Goal: Information Seeking & Learning: Obtain resource

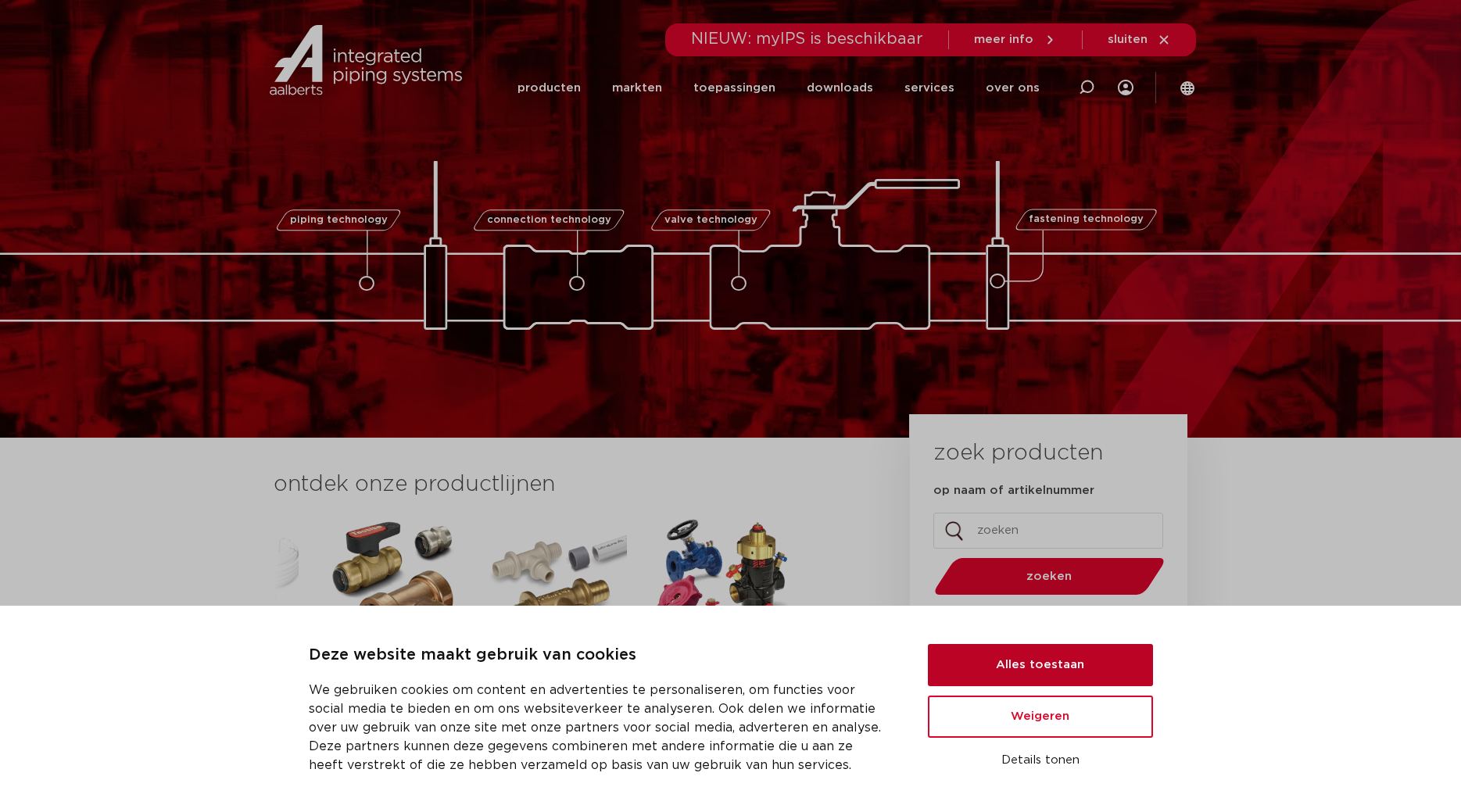
click at [1034, 660] on button "Alles toestaan" at bounding box center [1040, 664] width 225 height 42
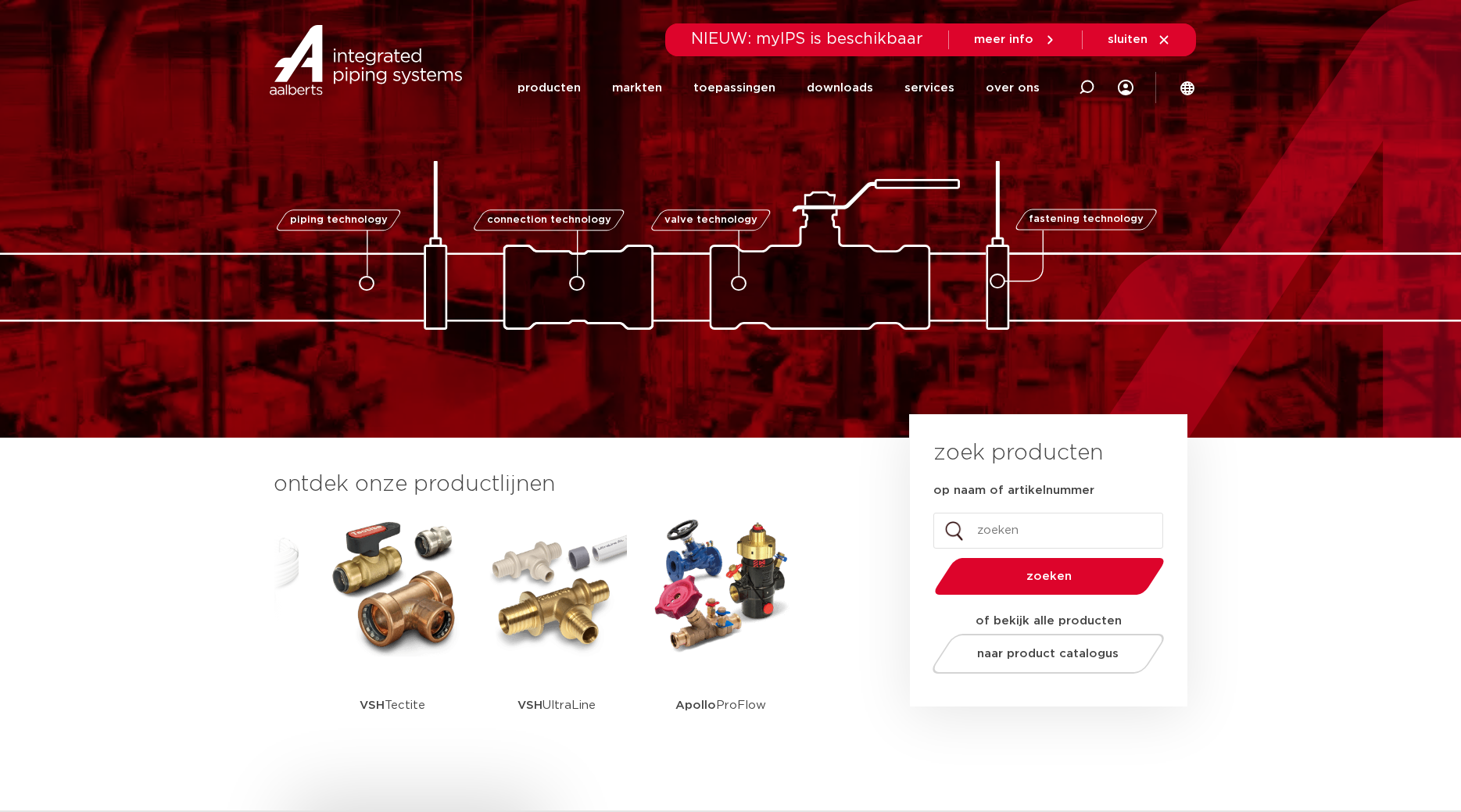
scroll to position [159, 0]
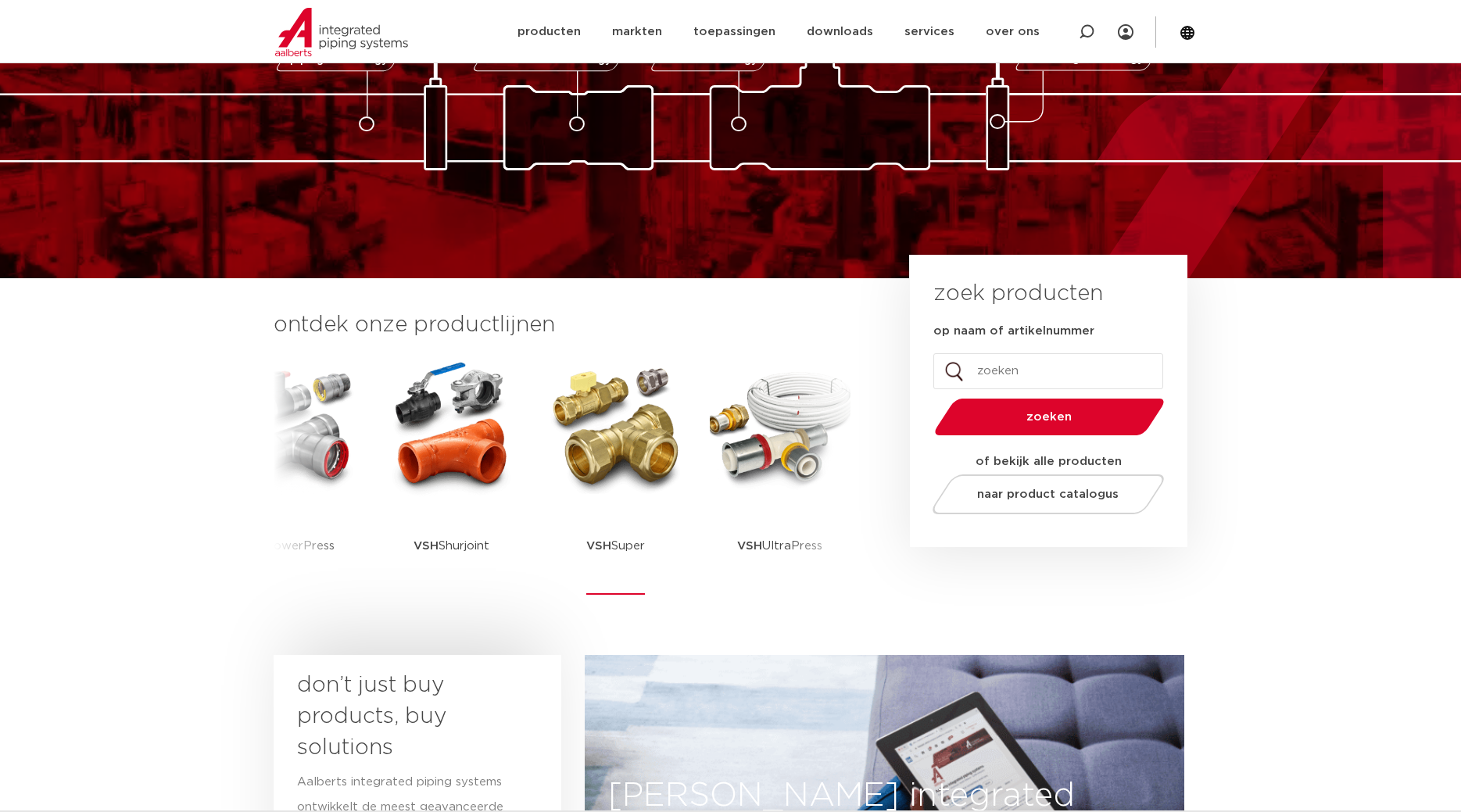
click at [585, 494] on img at bounding box center [616, 427] width 141 height 140
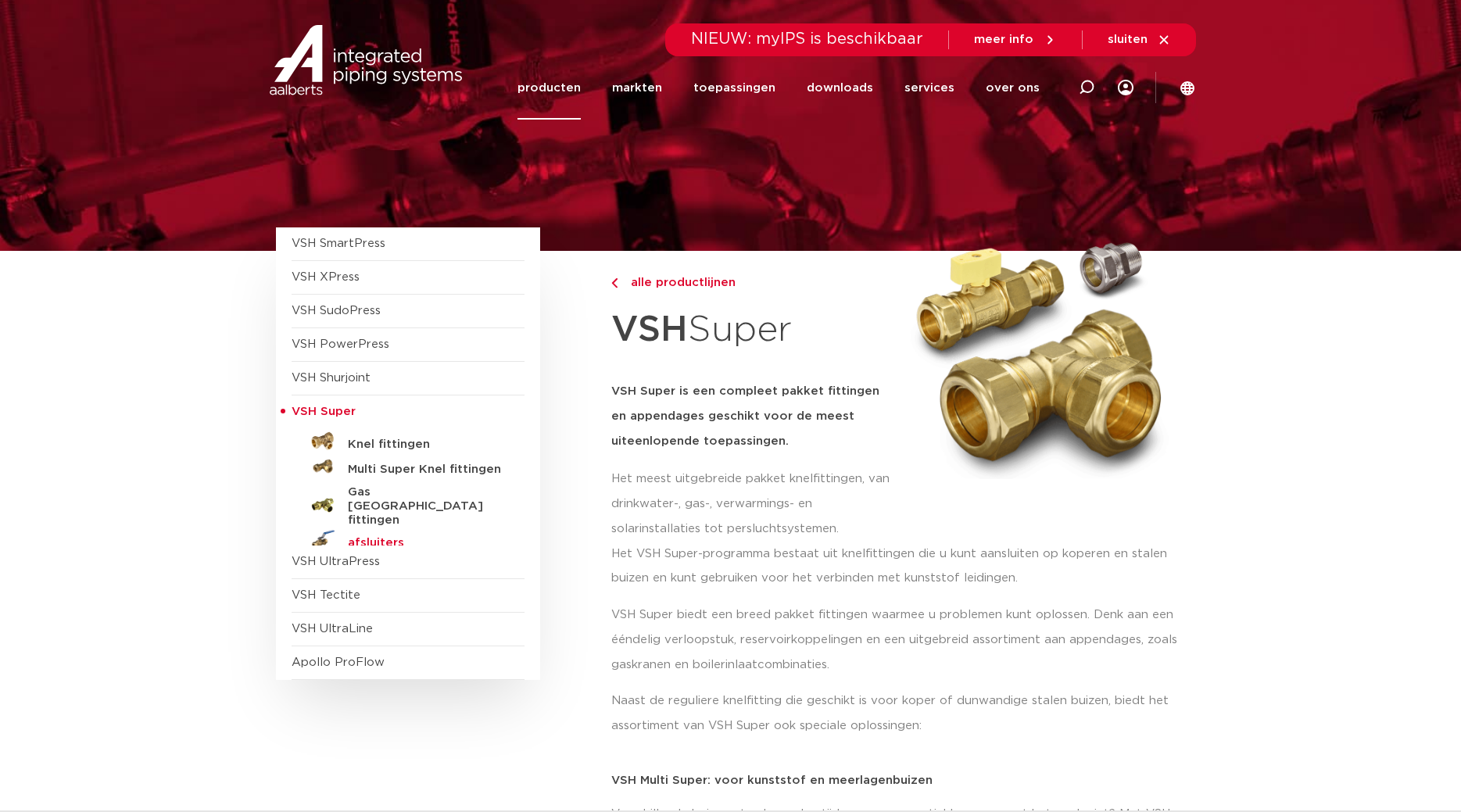
click at [383, 536] on h5 "afsluiters" at bounding box center [425, 543] width 155 height 14
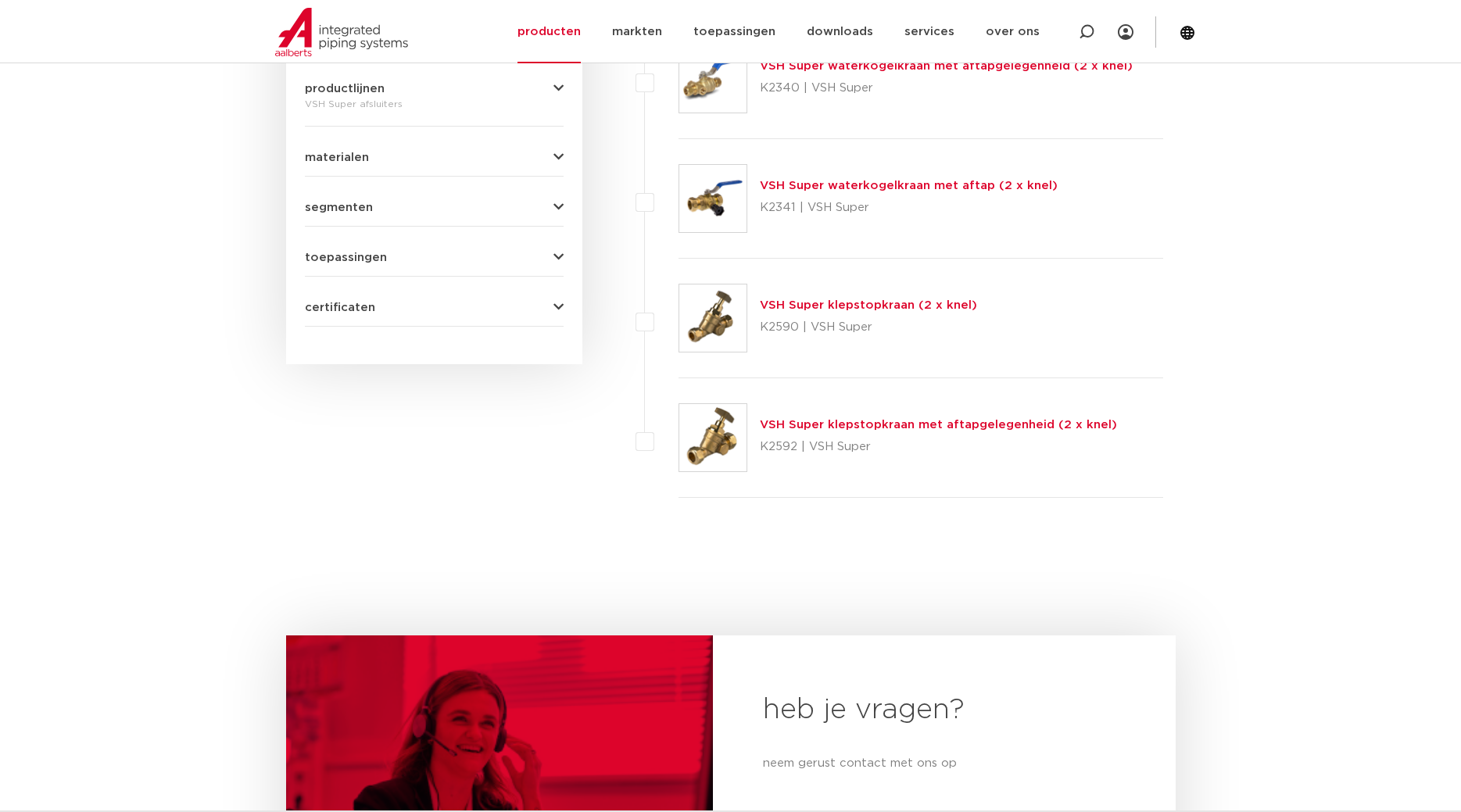
scroll to position [319, 0]
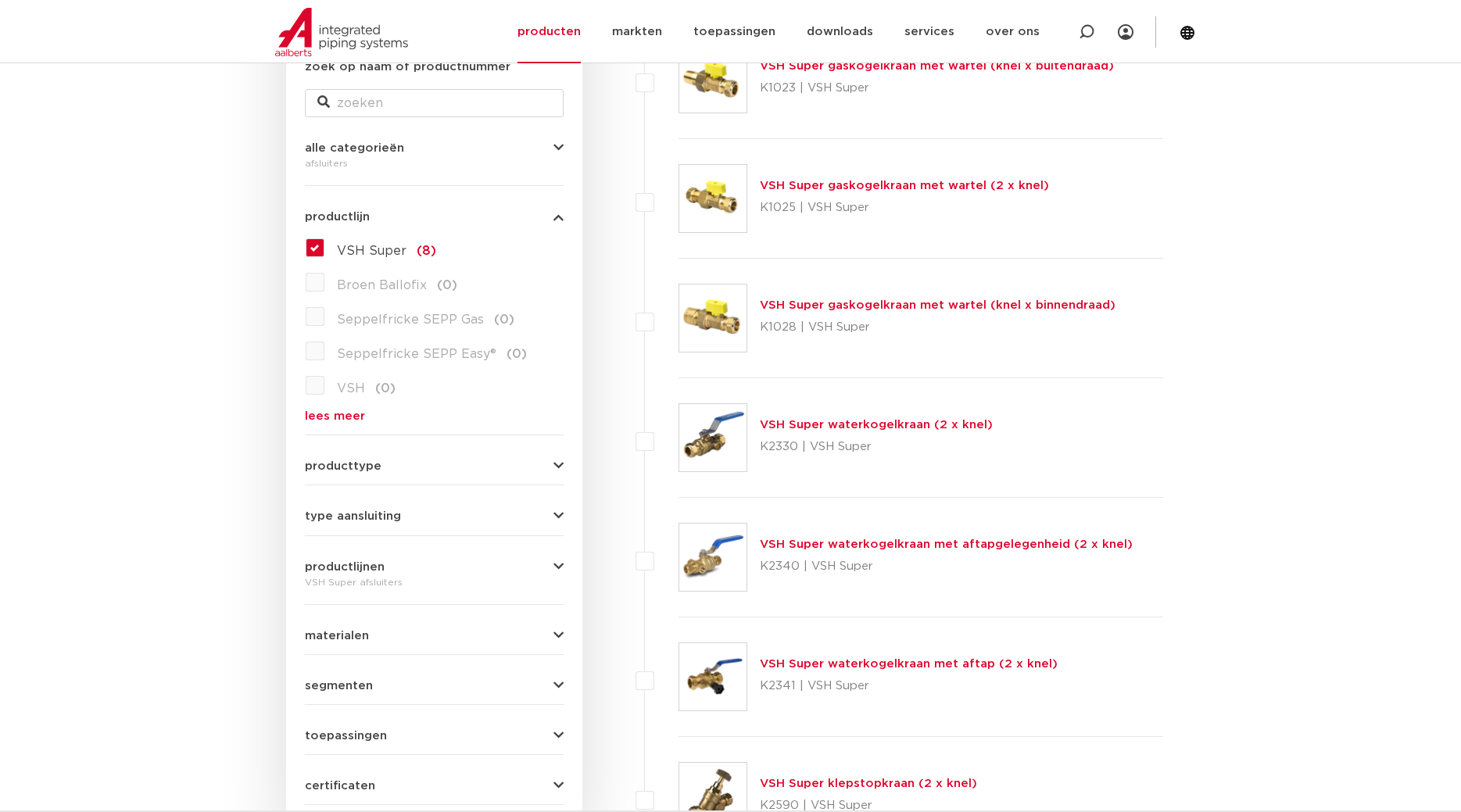
click at [862, 430] on link "VSH Super waterkogelkraan (2 x knel)" at bounding box center [876, 424] width 233 height 12
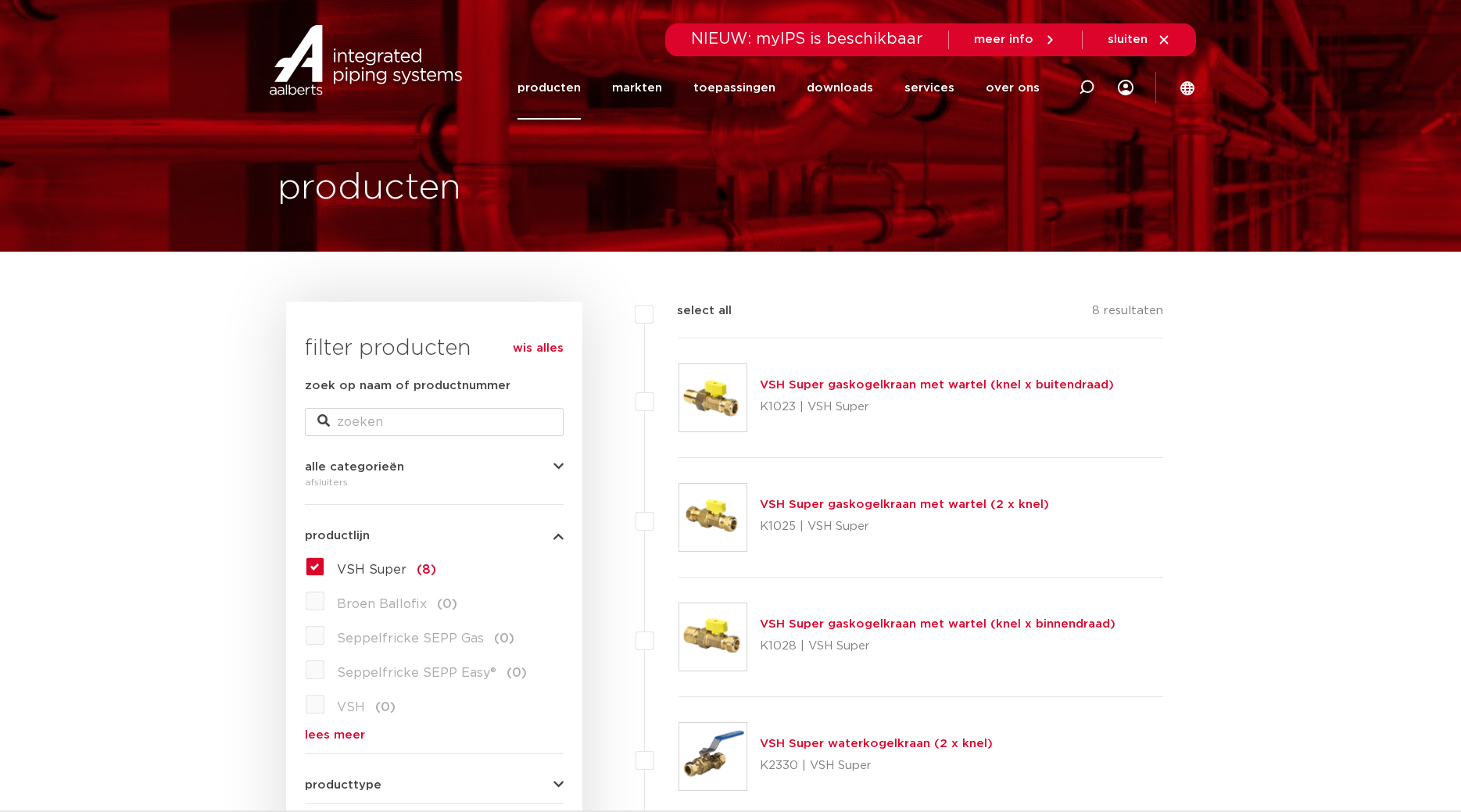
click at [533, 345] on link "wis alles" at bounding box center [538, 348] width 50 height 19
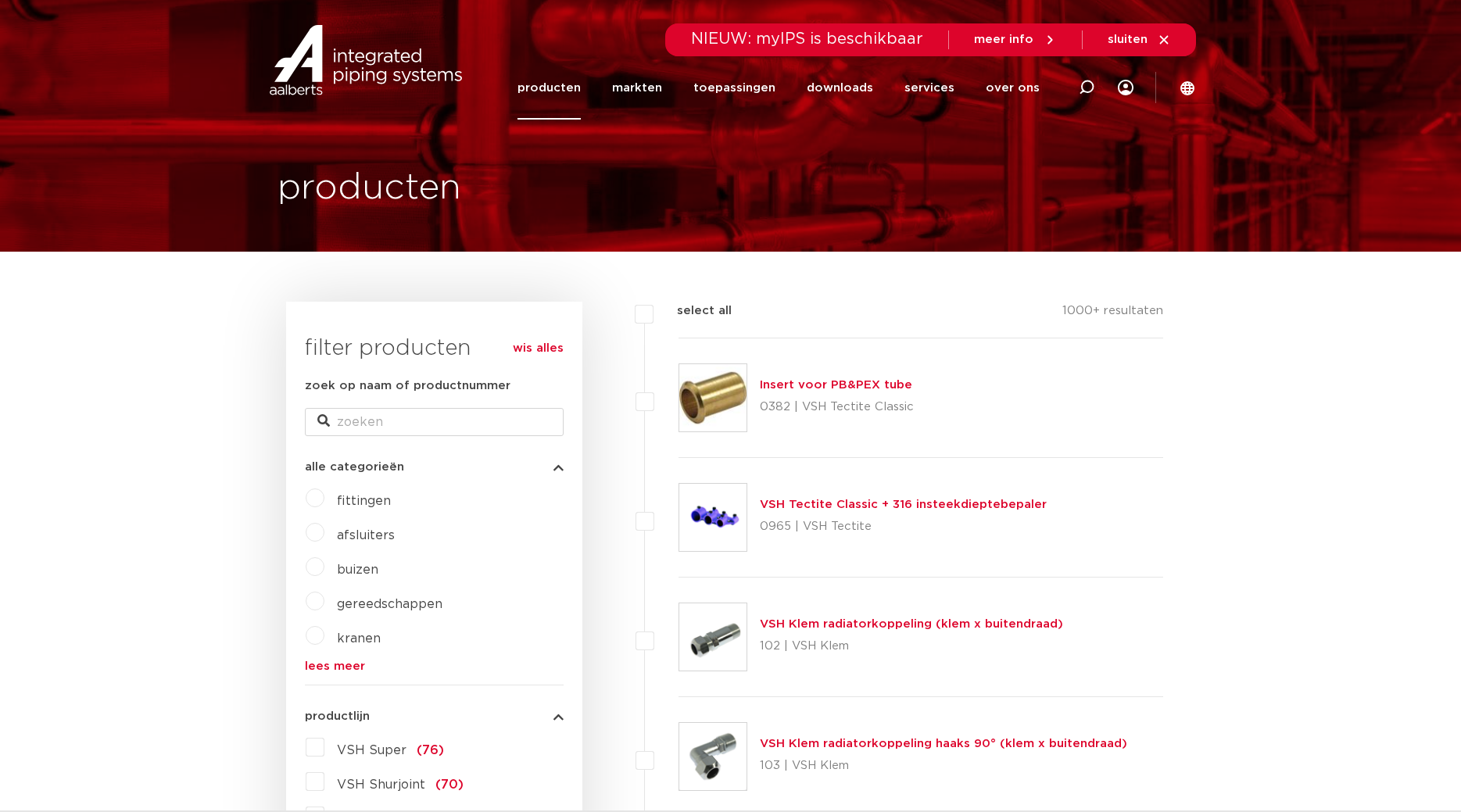
type input "s"
type input "zou het niet weten"
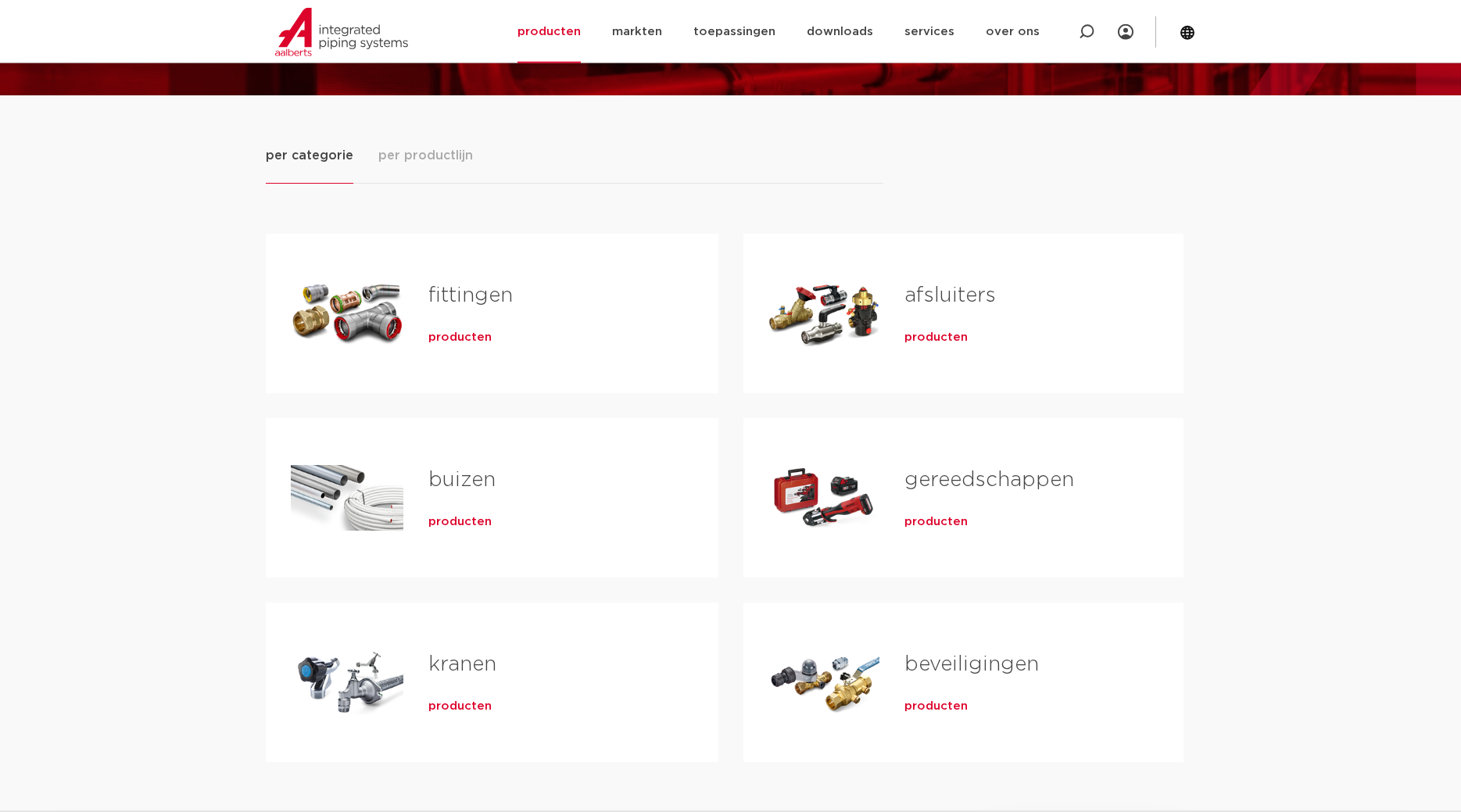
scroll to position [159, 0]
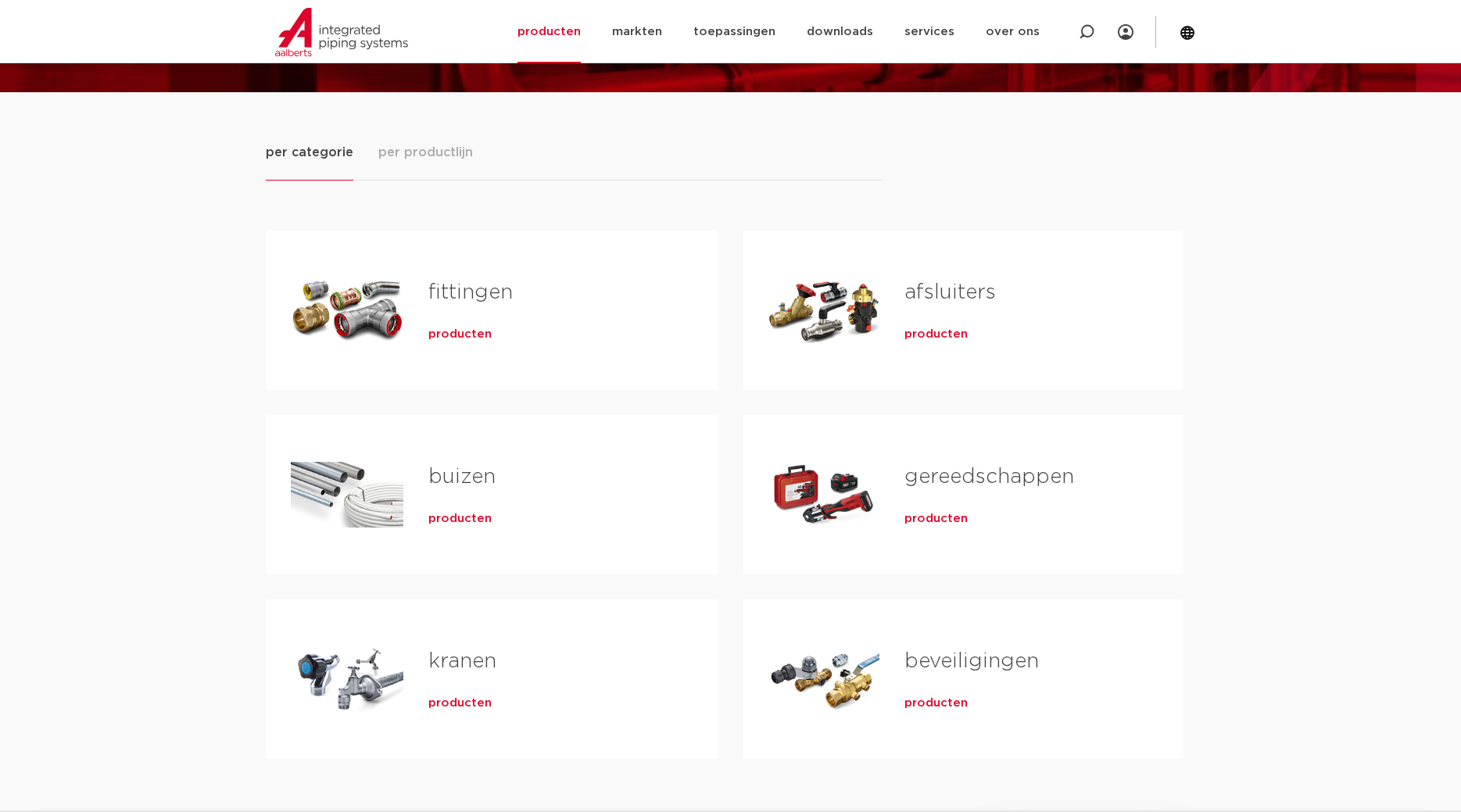
click at [933, 292] on link "afsluiters" at bounding box center [950, 292] width 92 height 21
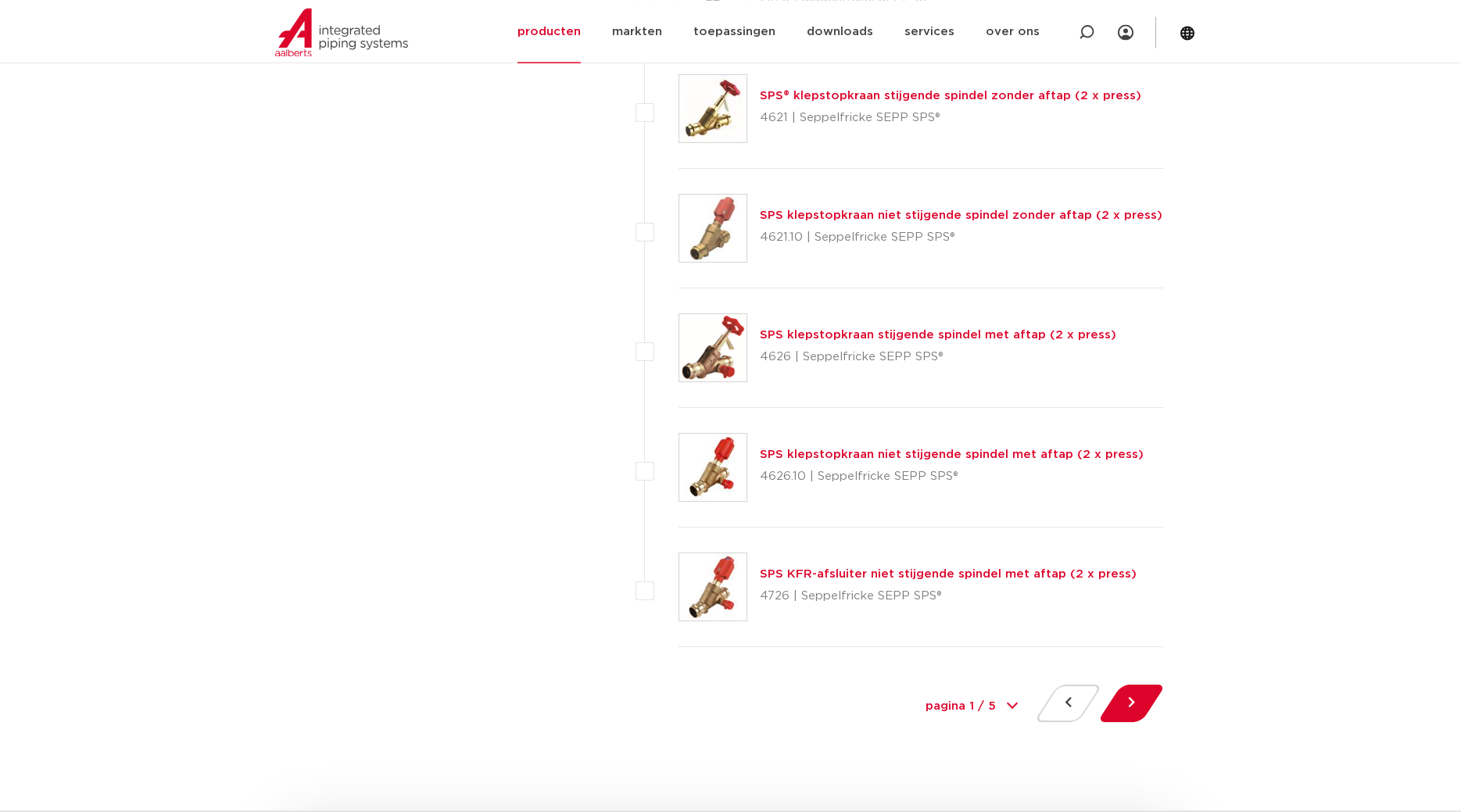
scroll to position [7093, 0]
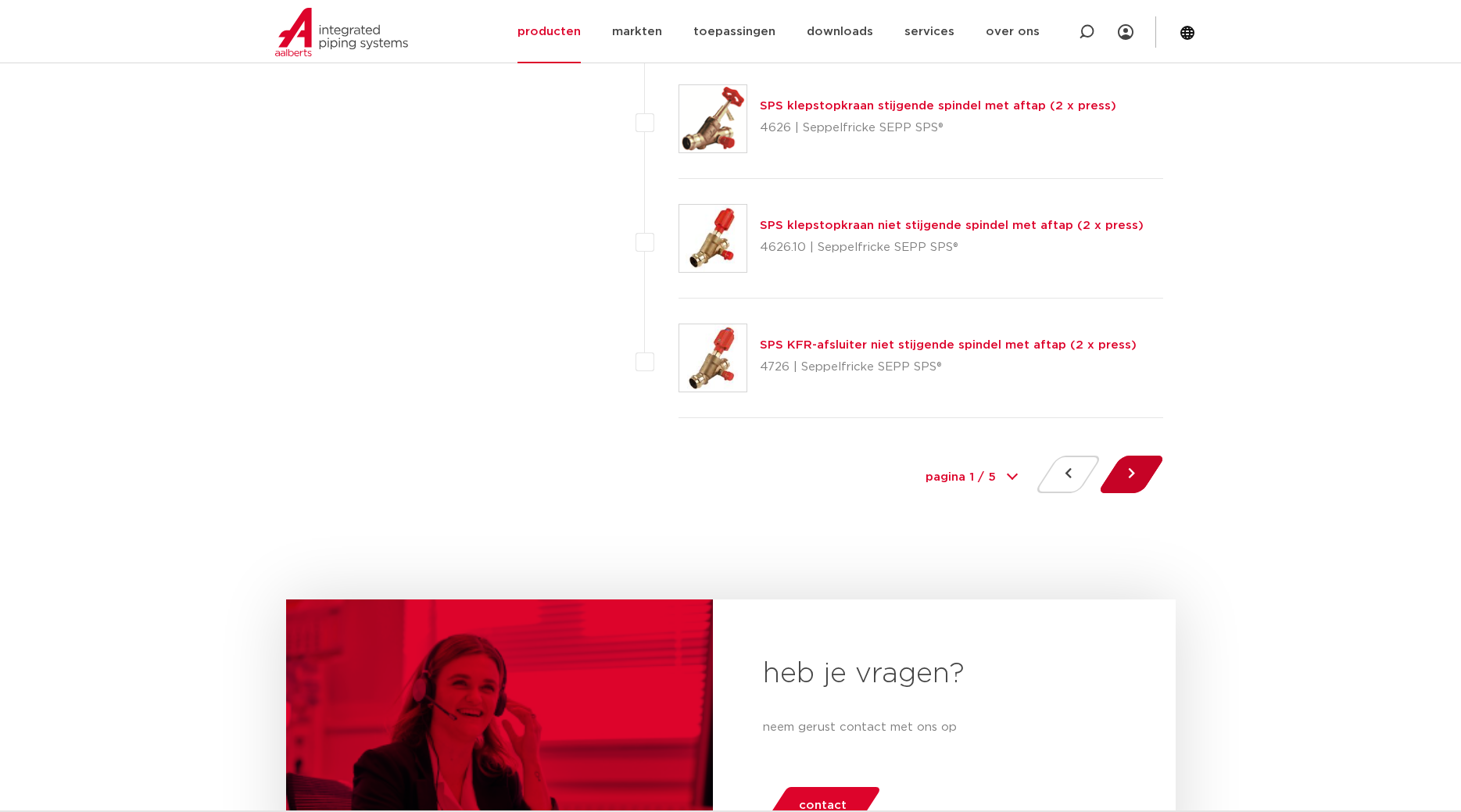
click at [1116, 481] on button at bounding box center [1131, 474] width 44 height 38
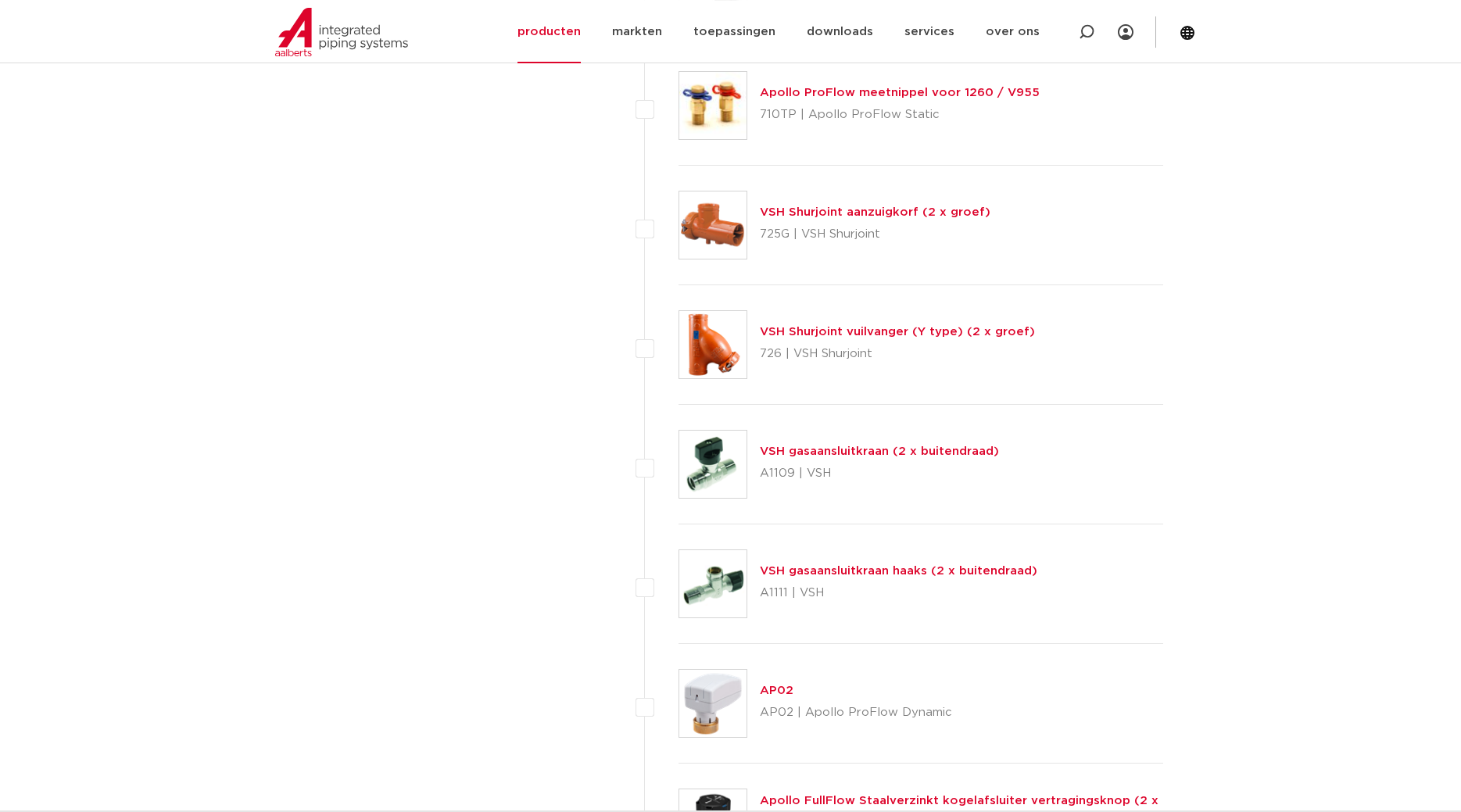
scroll to position [6774, 0]
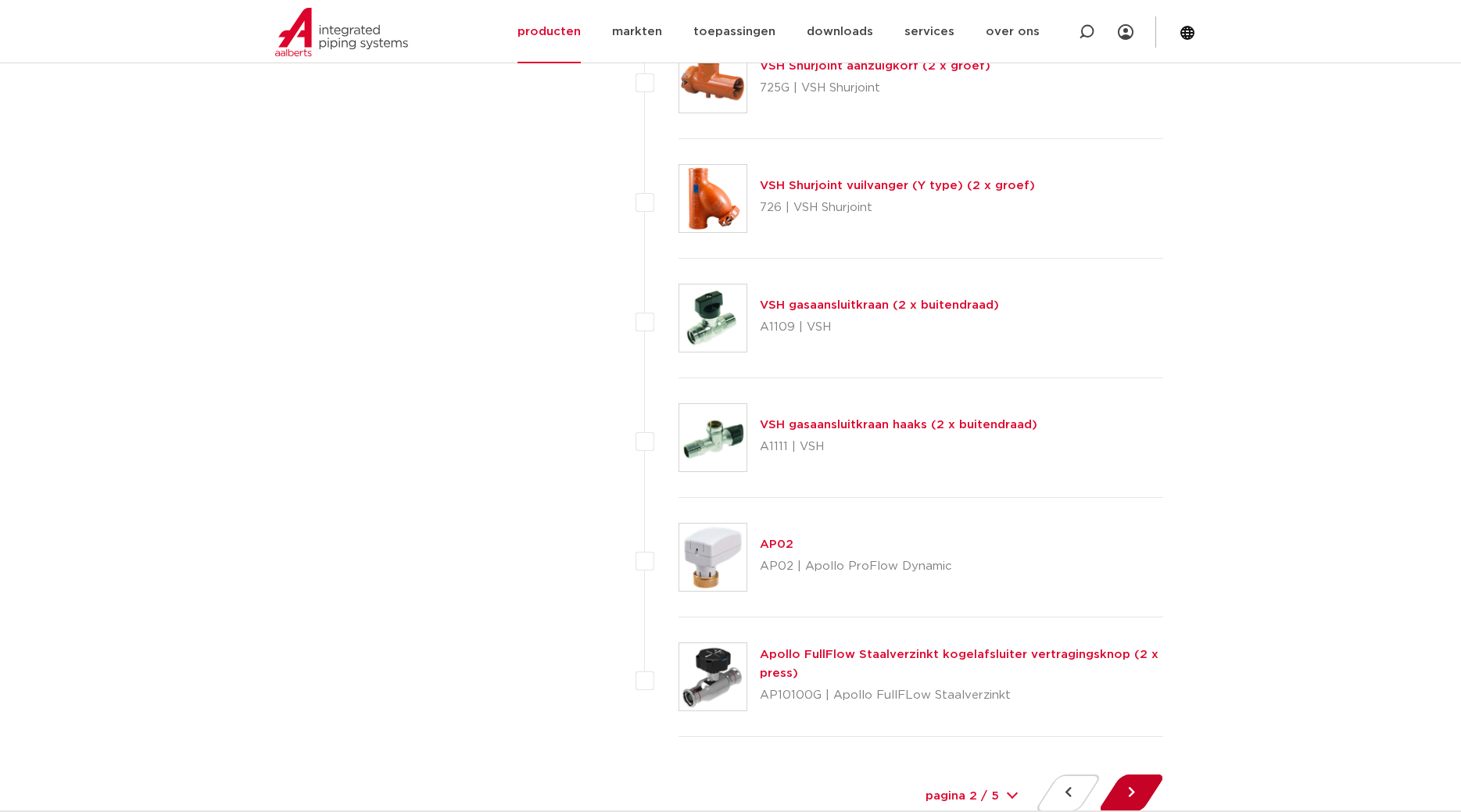
click at [1127, 789] on button at bounding box center [1131, 793] width 44 height 38
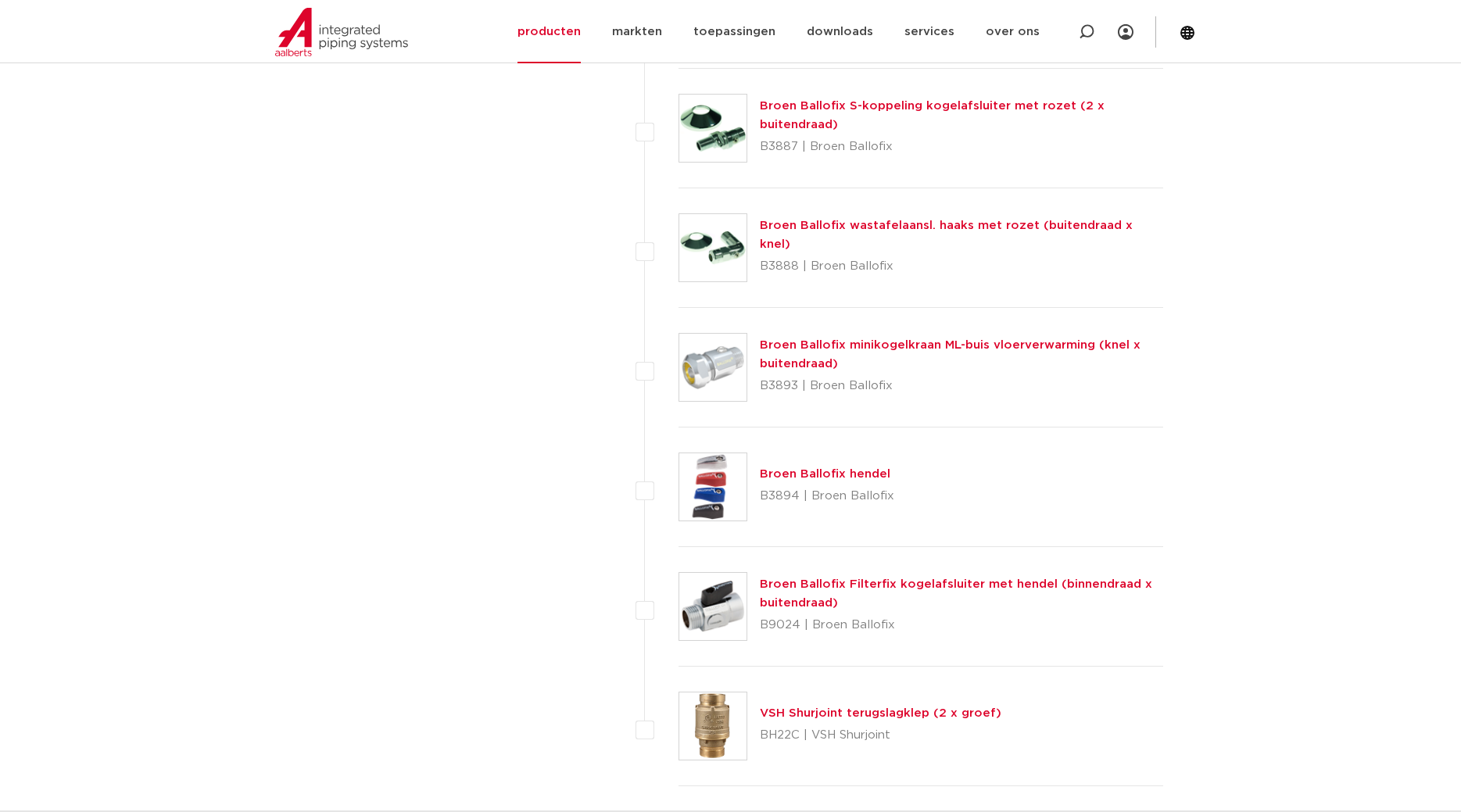
scroll to position [7014, 0]
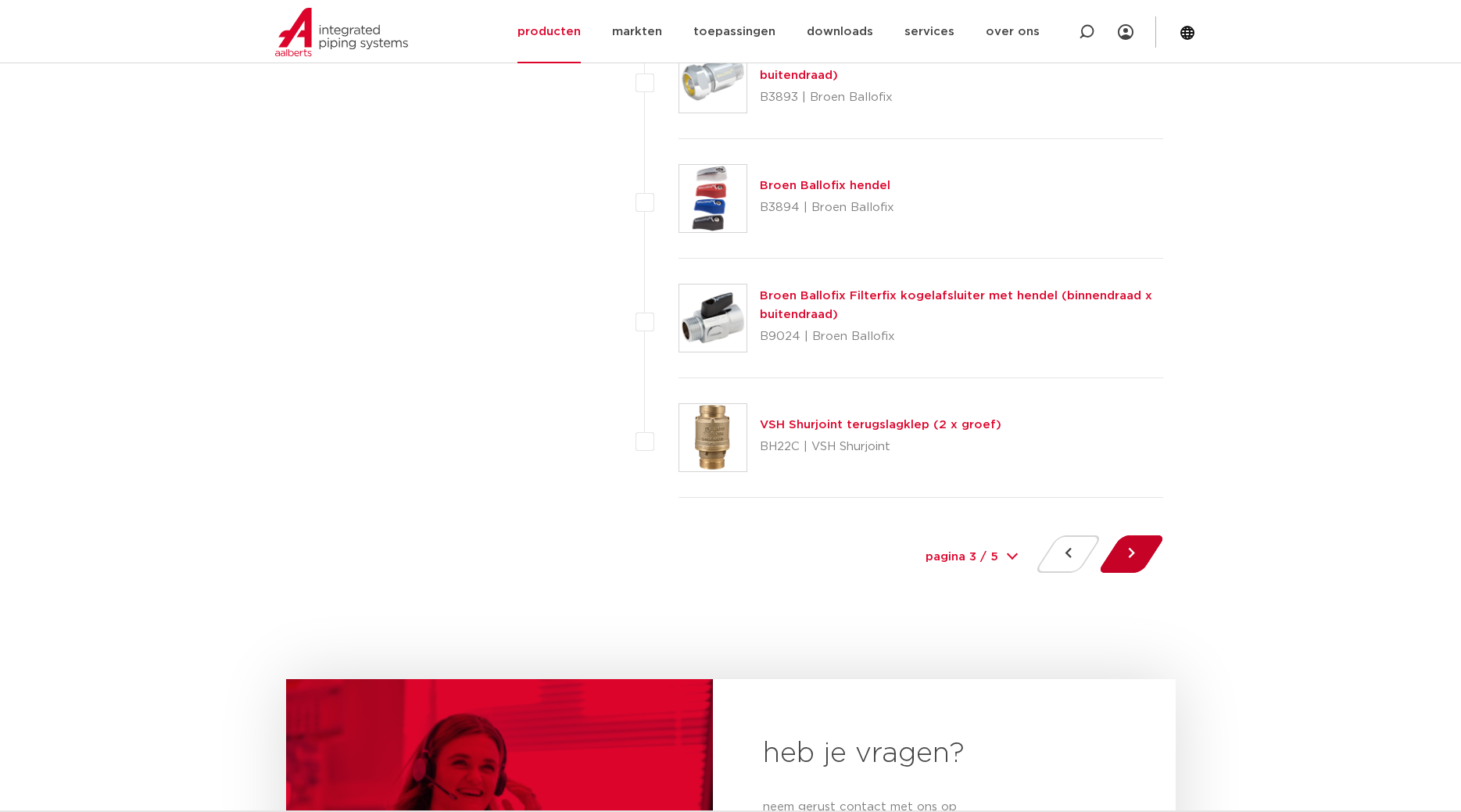
click at [1136, 558] on button at bounding box center [1131, 555] width 44 height 38
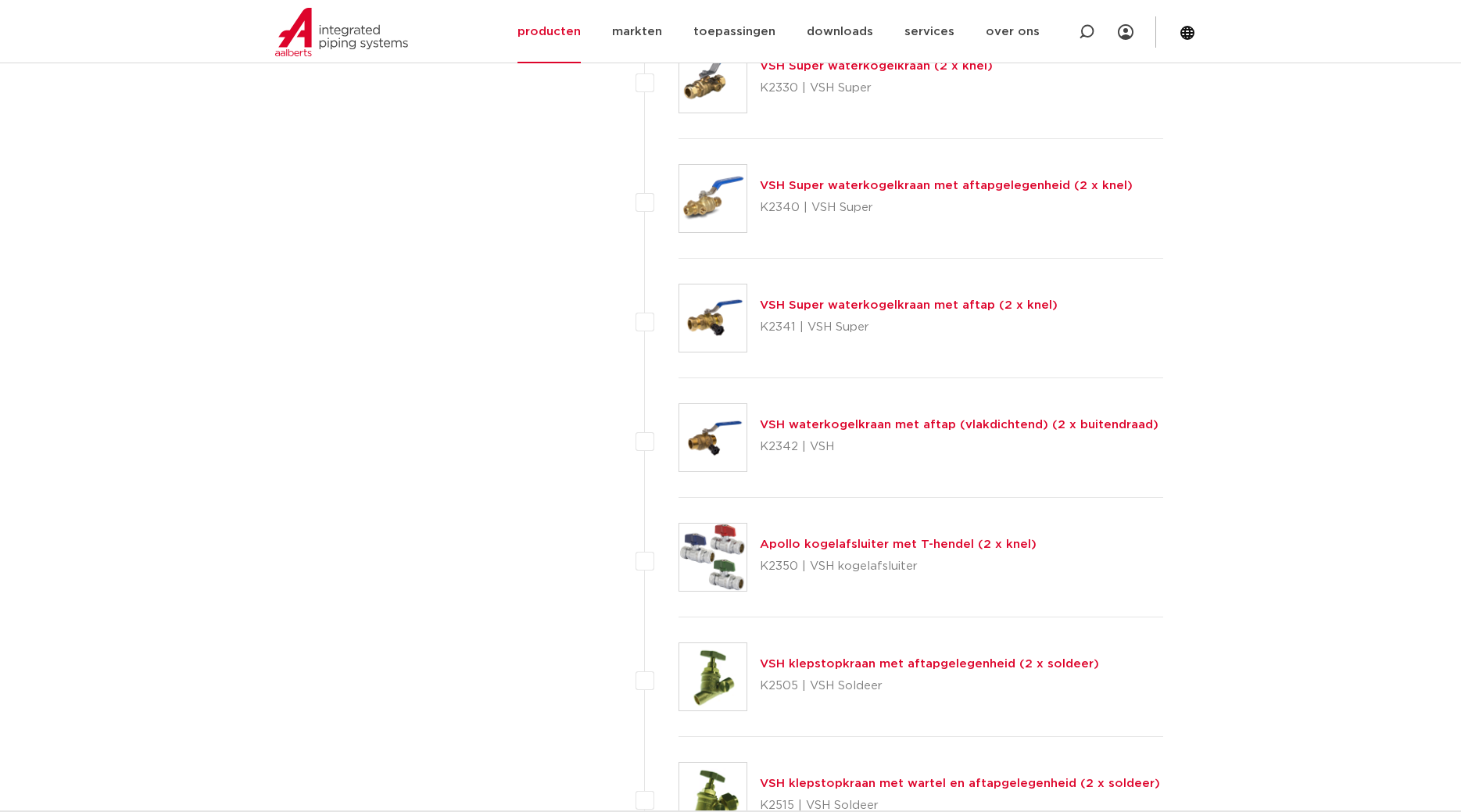
scroll to position [1514, 0]
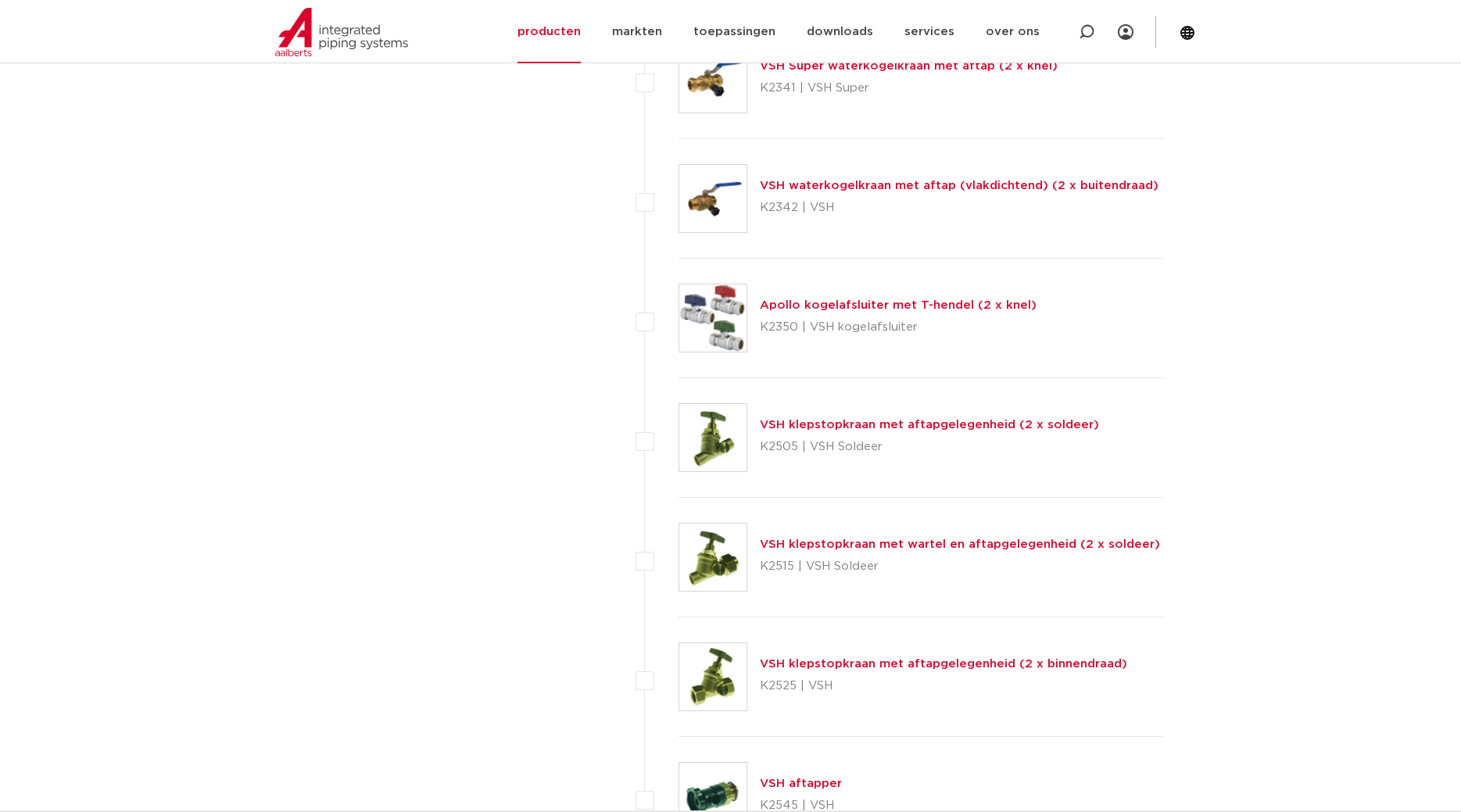
click at [848, 307] on link "Apollo kogelafsluiter met T-hendel (2 x knel)" at bounding box center [898, 304] width 277 height 12
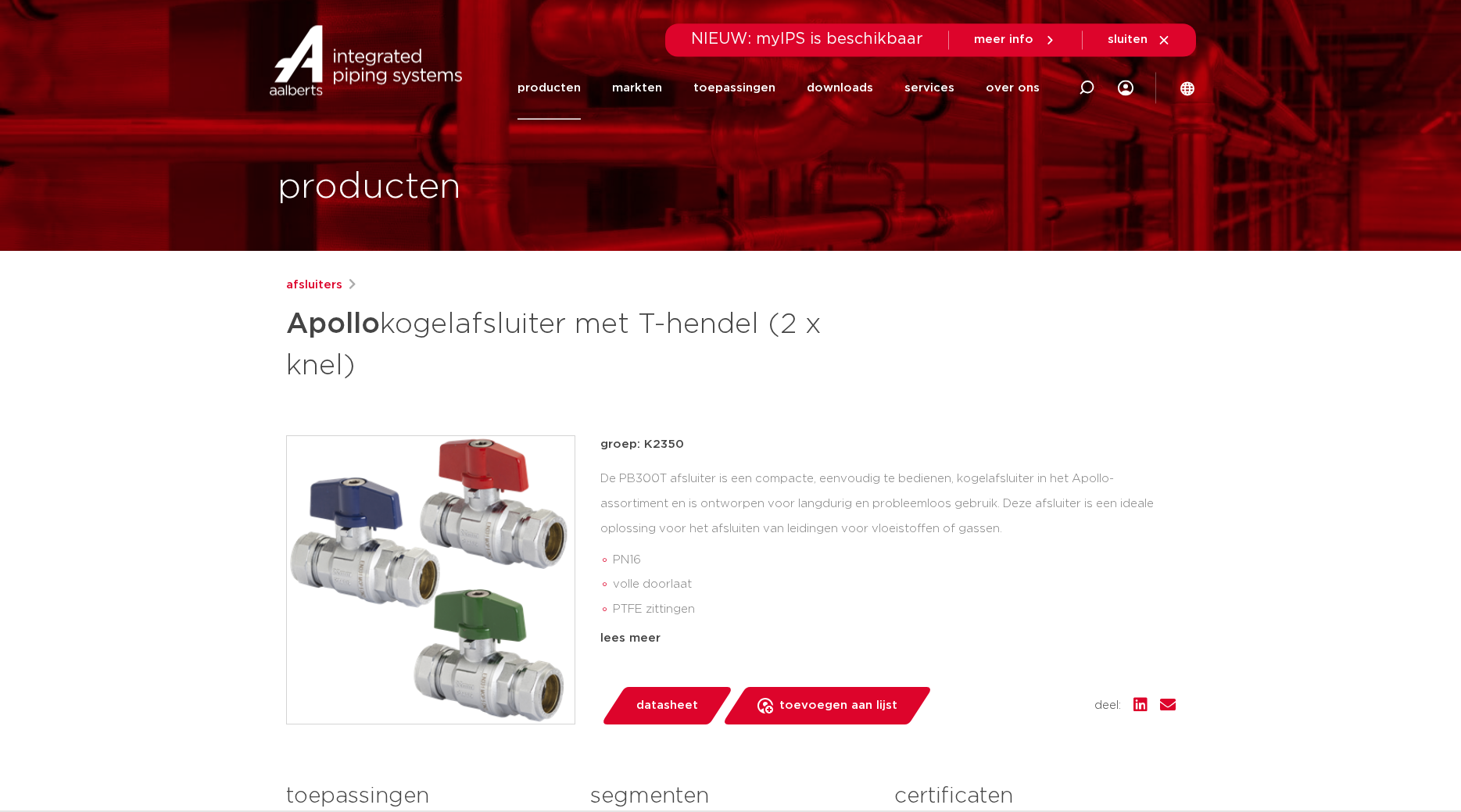
scroll to position [159, 0]
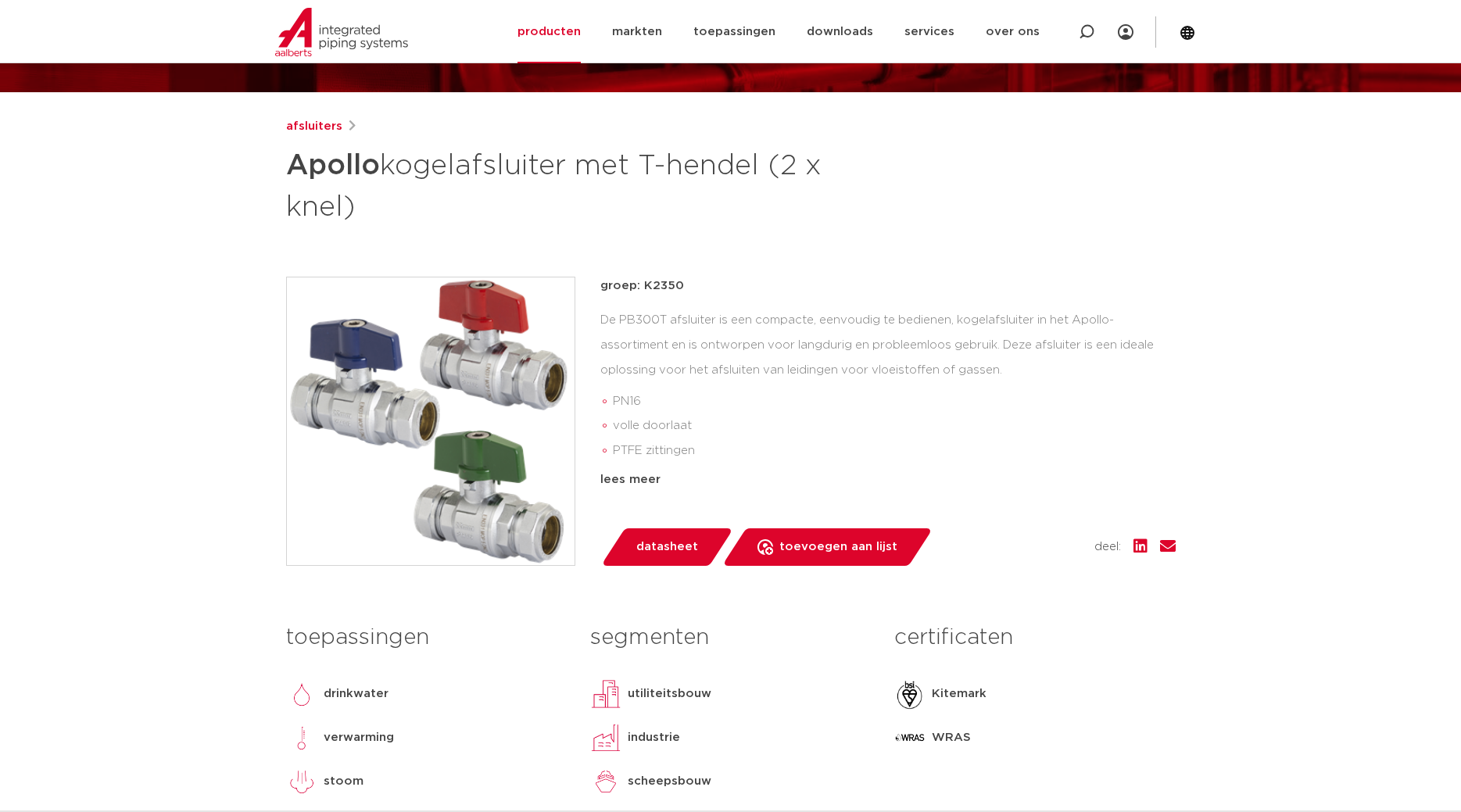
click at [643, 541] on span "datasheet" at bounding box center [667, 547] width 62 height 25
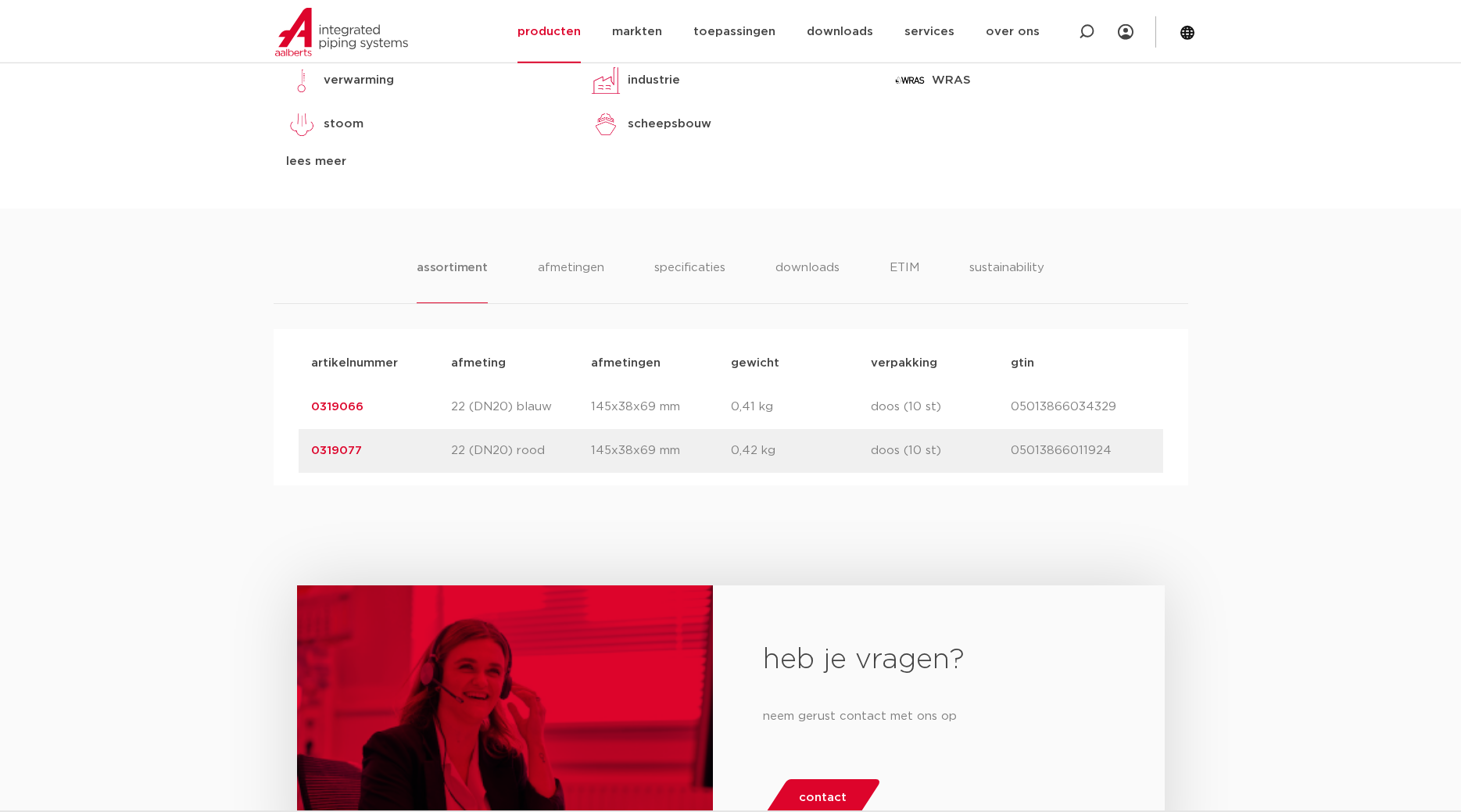
scroll to position [877, 0]
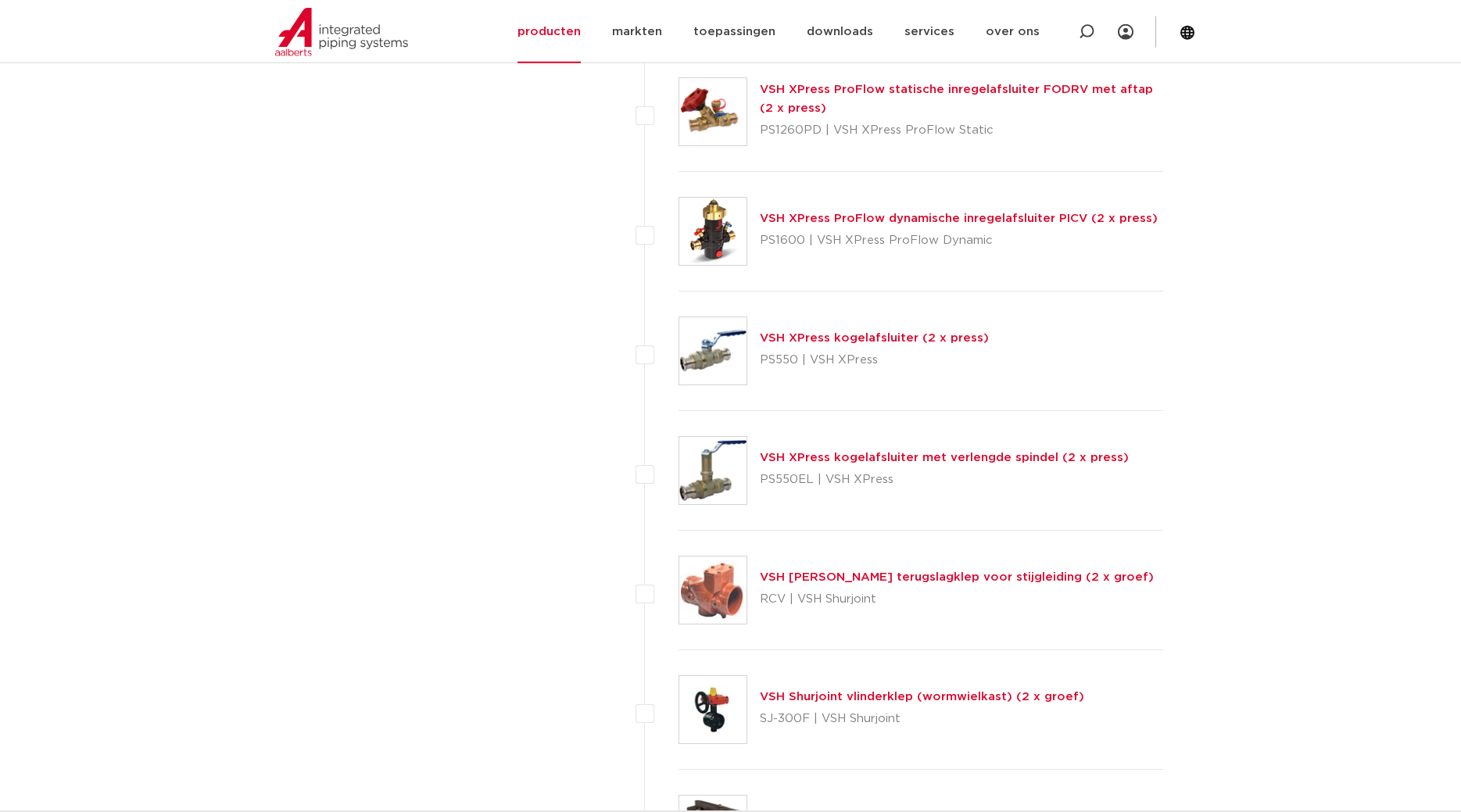
scroll to position [5419, 0]
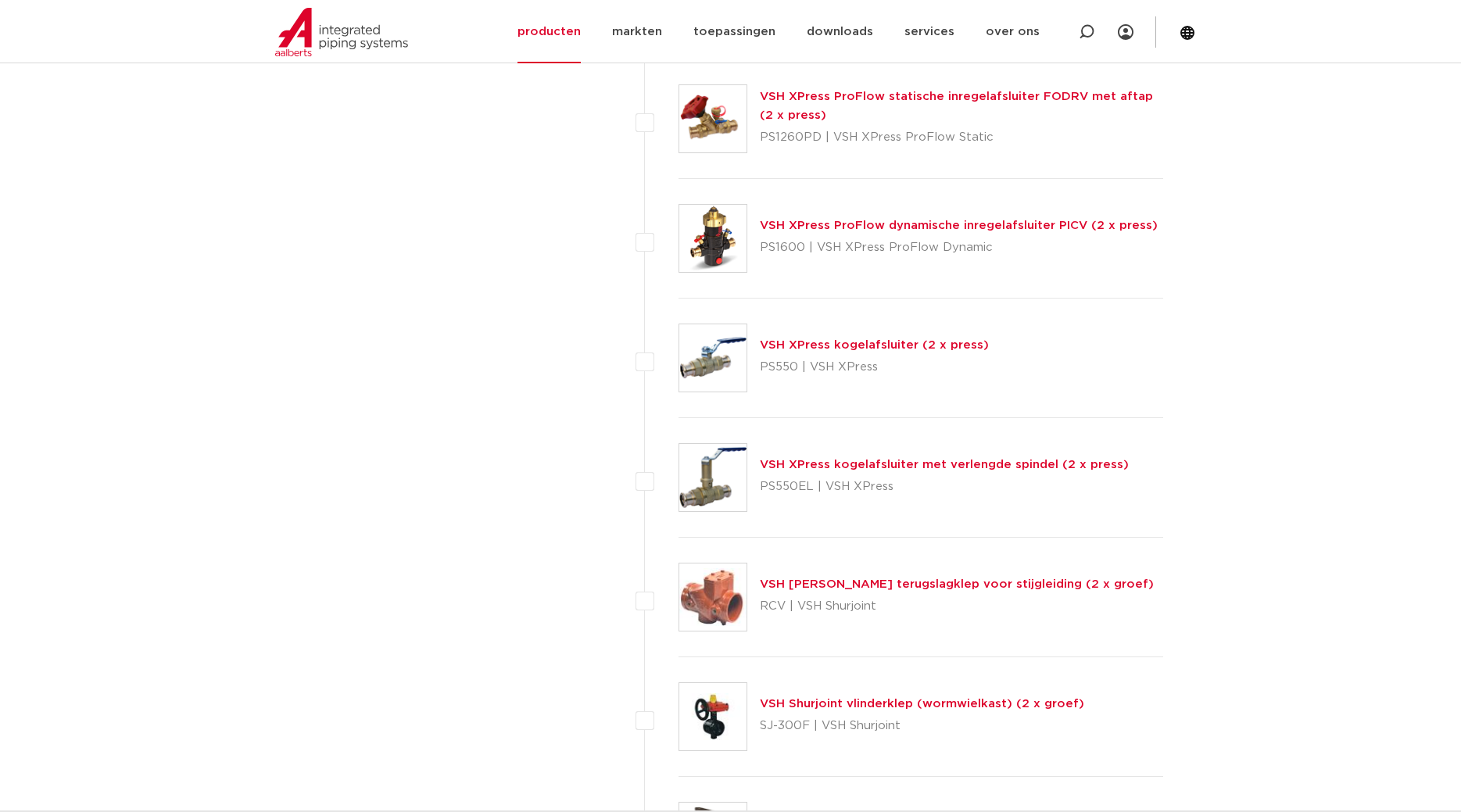
click at [907, 346] on link "VSH XPress kogelafsluiter (2 x press)" at bounding box center [875, 345] width 229 height 12
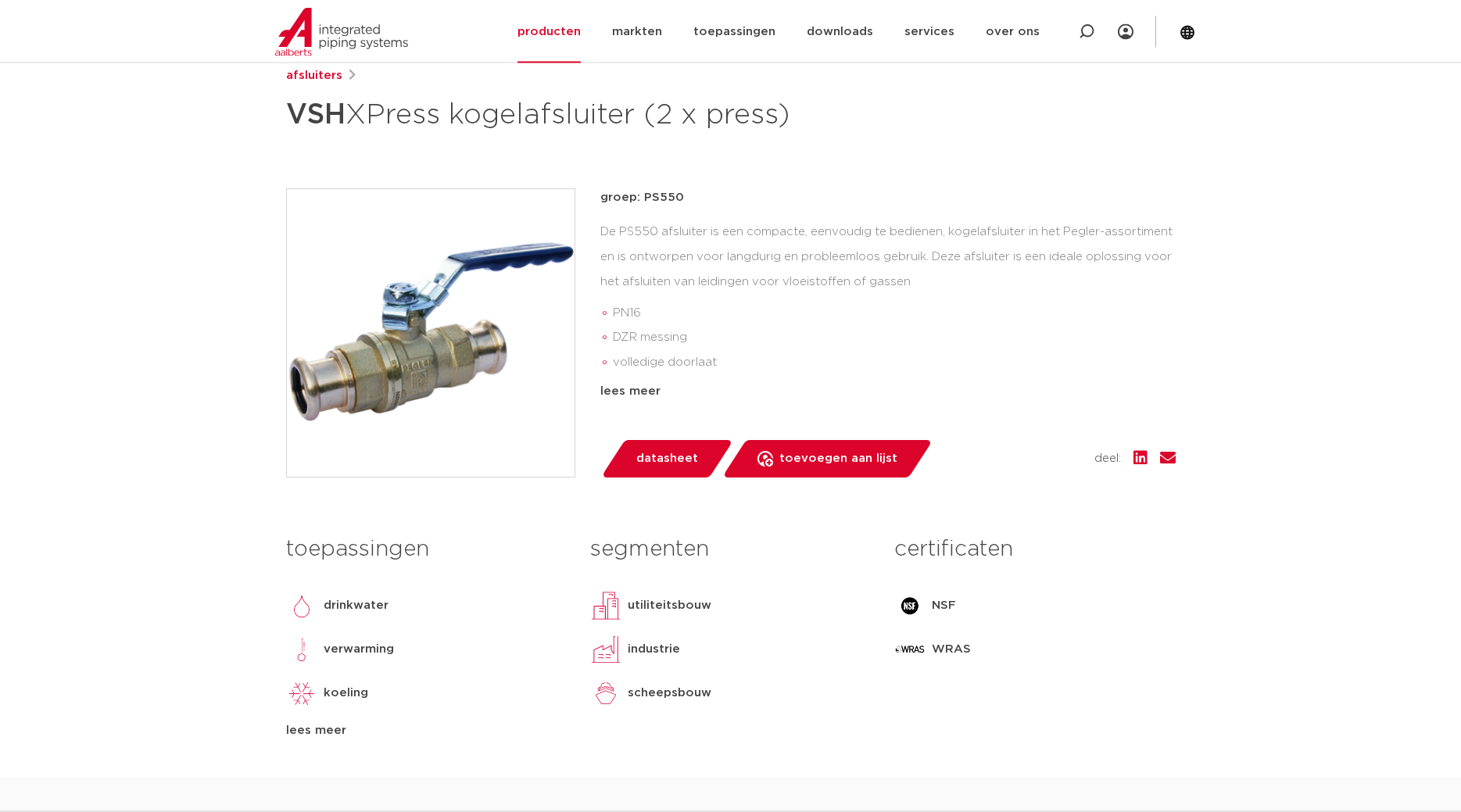
scroll to position [319, 0]
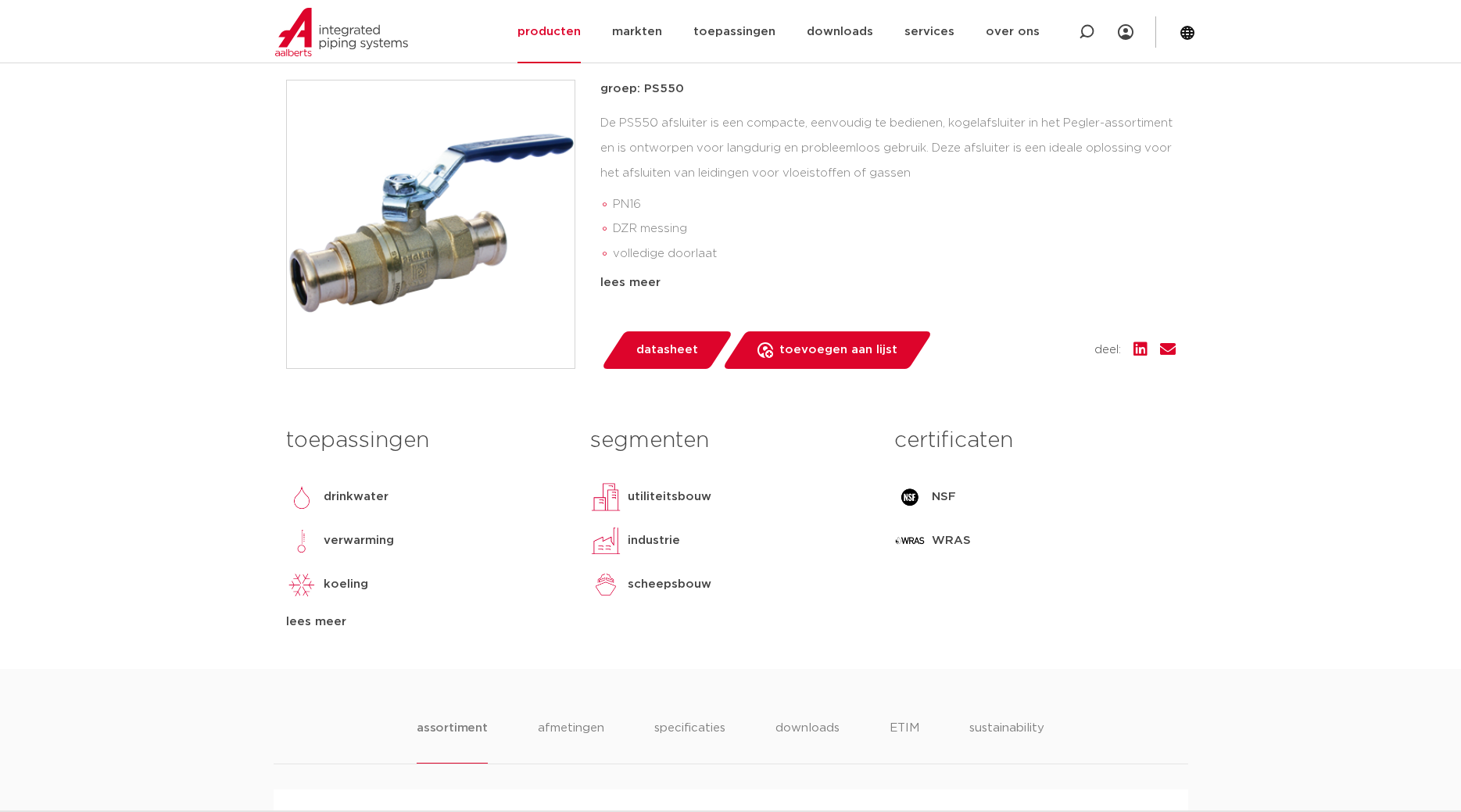
click at [677, 353] on span "datasheet" at bounding box center [667, 350] width 62 height 25
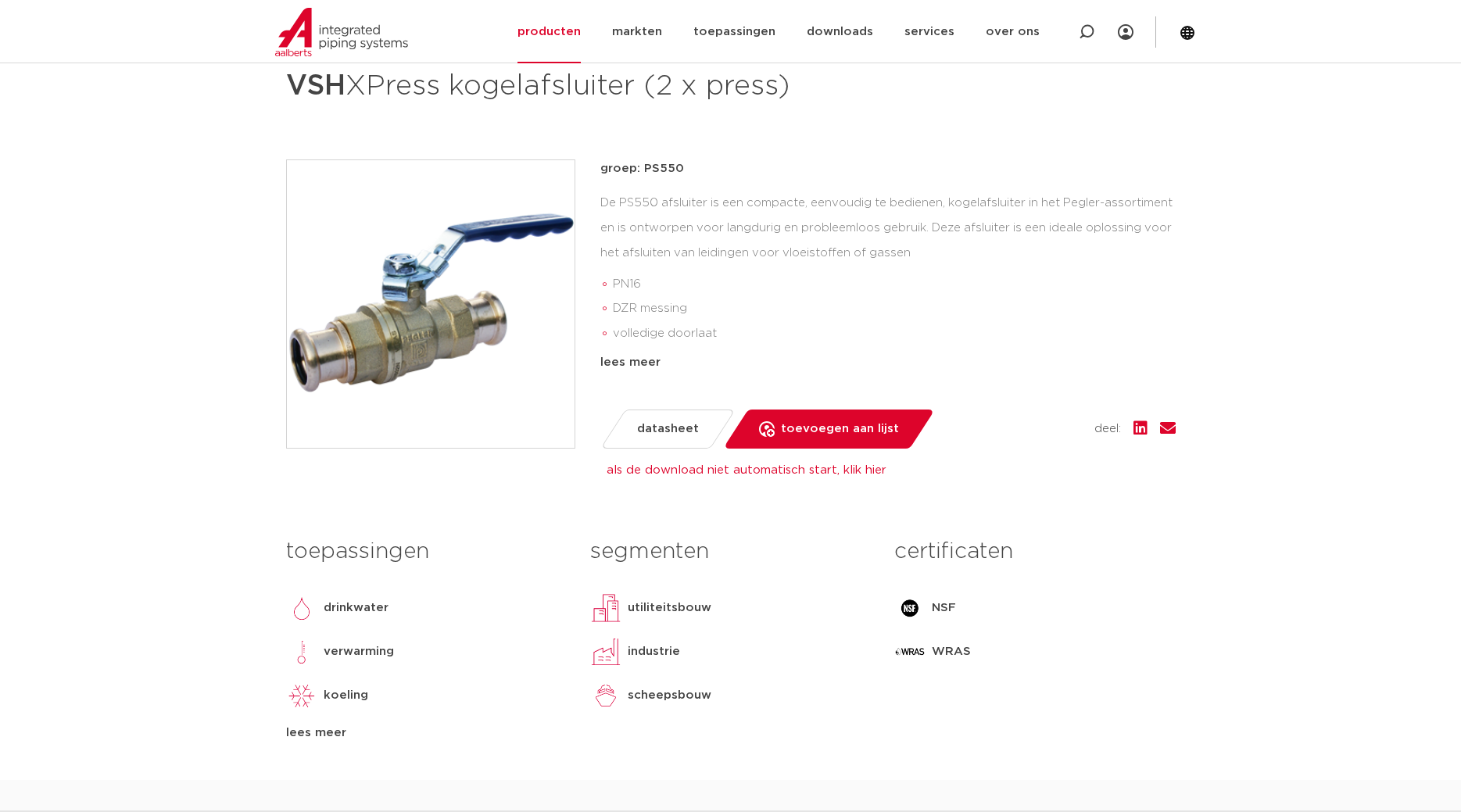
scroll to position [0, 0]
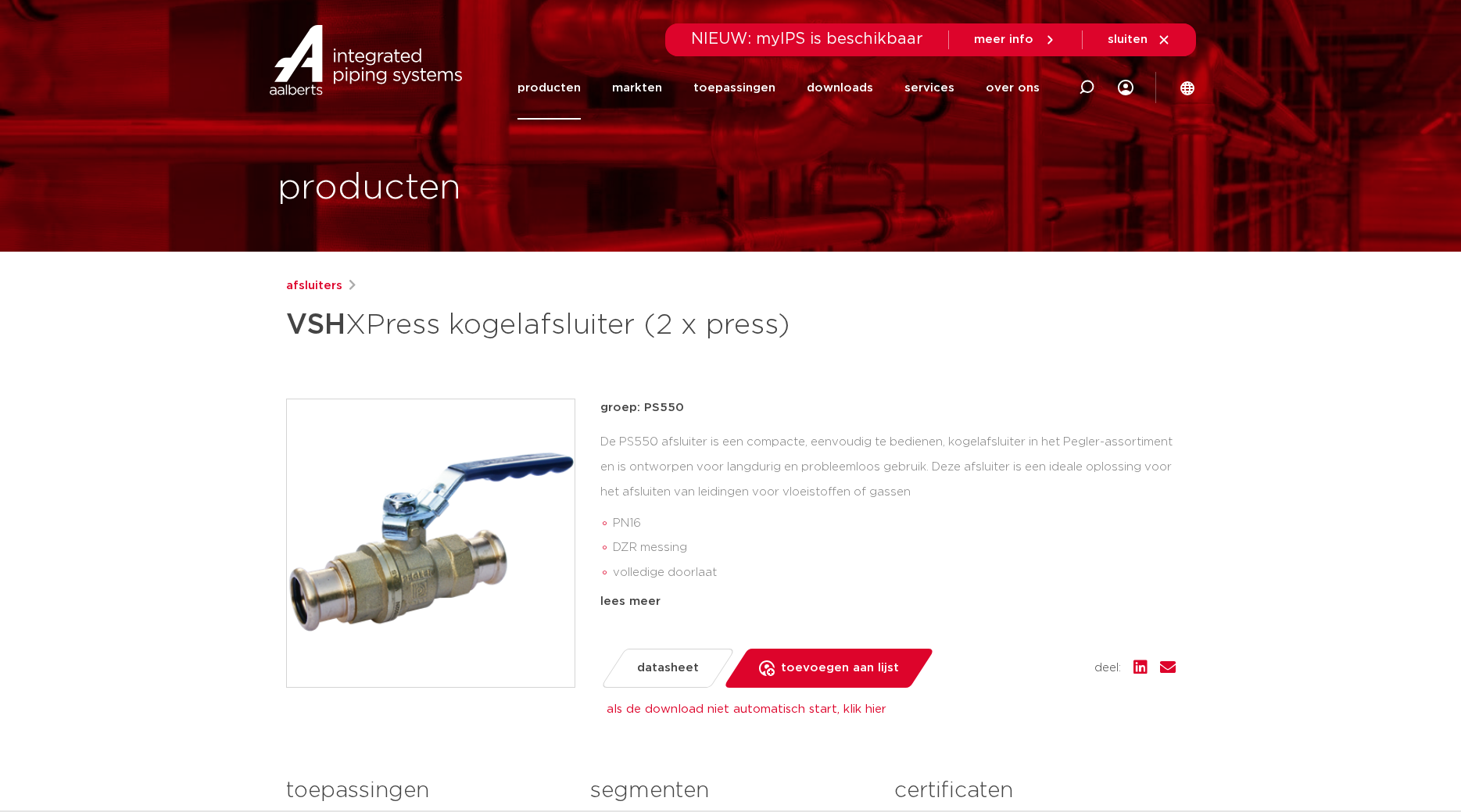
click at [614, 601] on div "lees meer" at bounding box center [888, 601] width 576 height 19
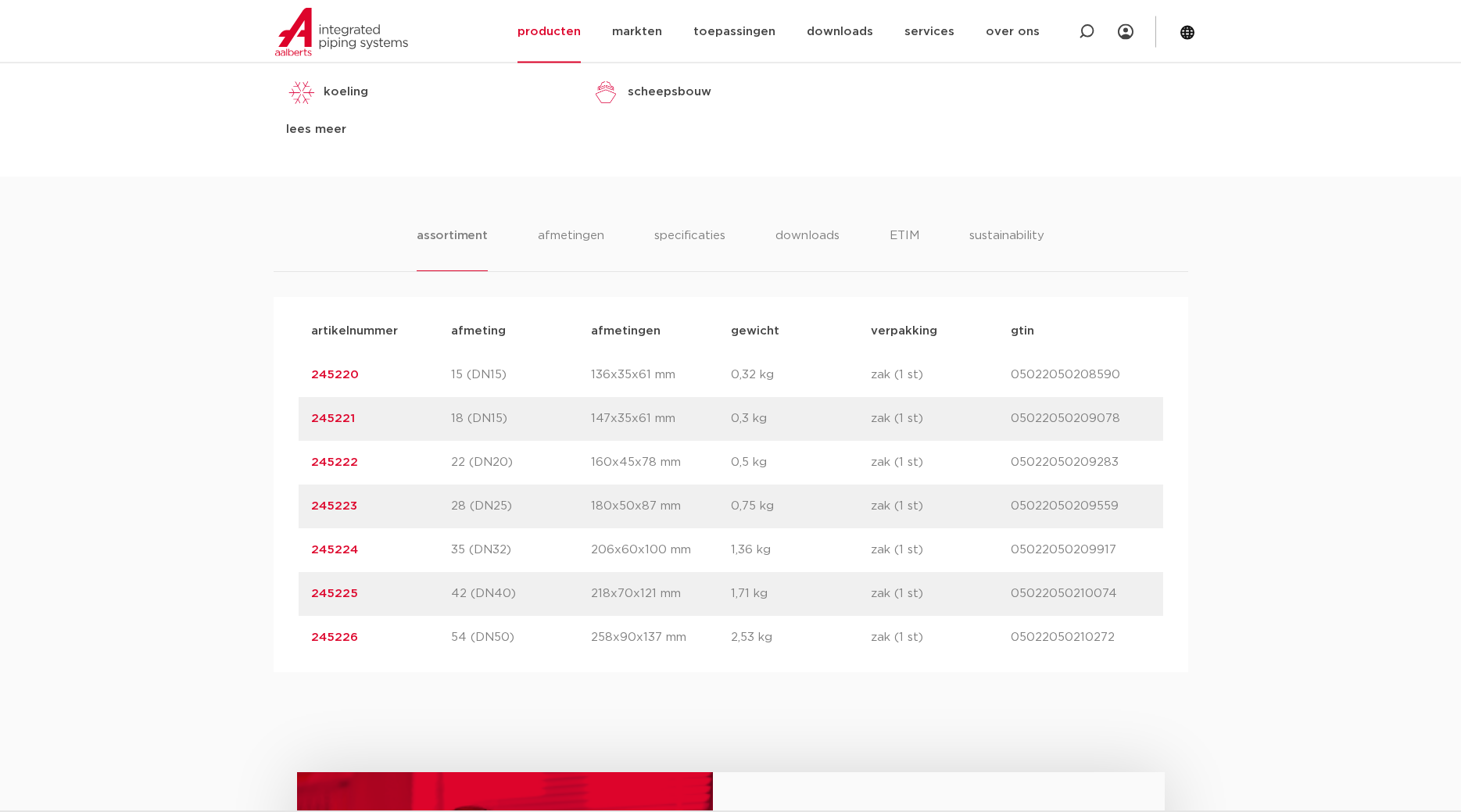
scroll to position [956, 0]
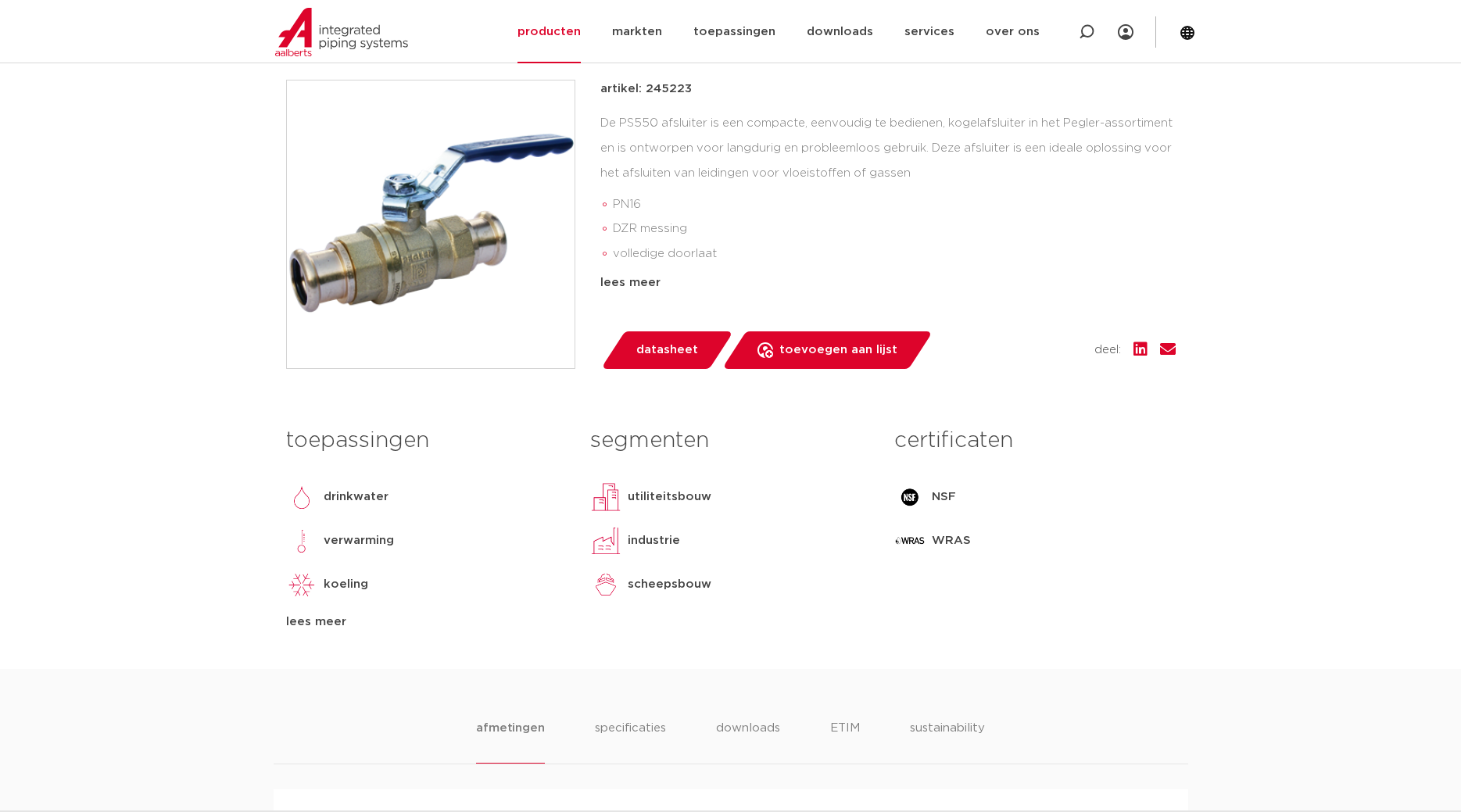
scroll to position [80, 0]
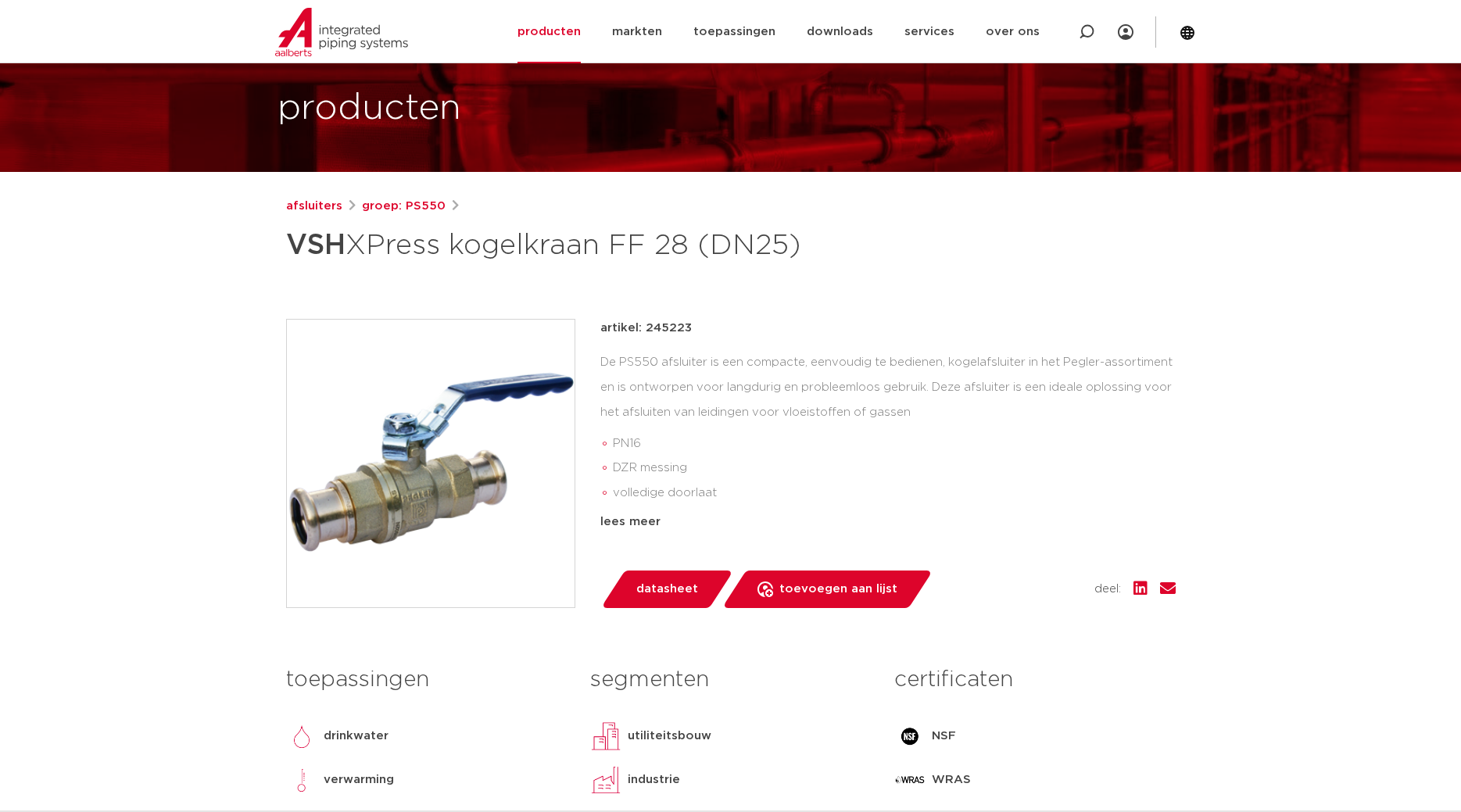
click at [660, 329] on p "artikel: 245223" at bounding box center [647, 328] width 92 height 19
copy p "245223"
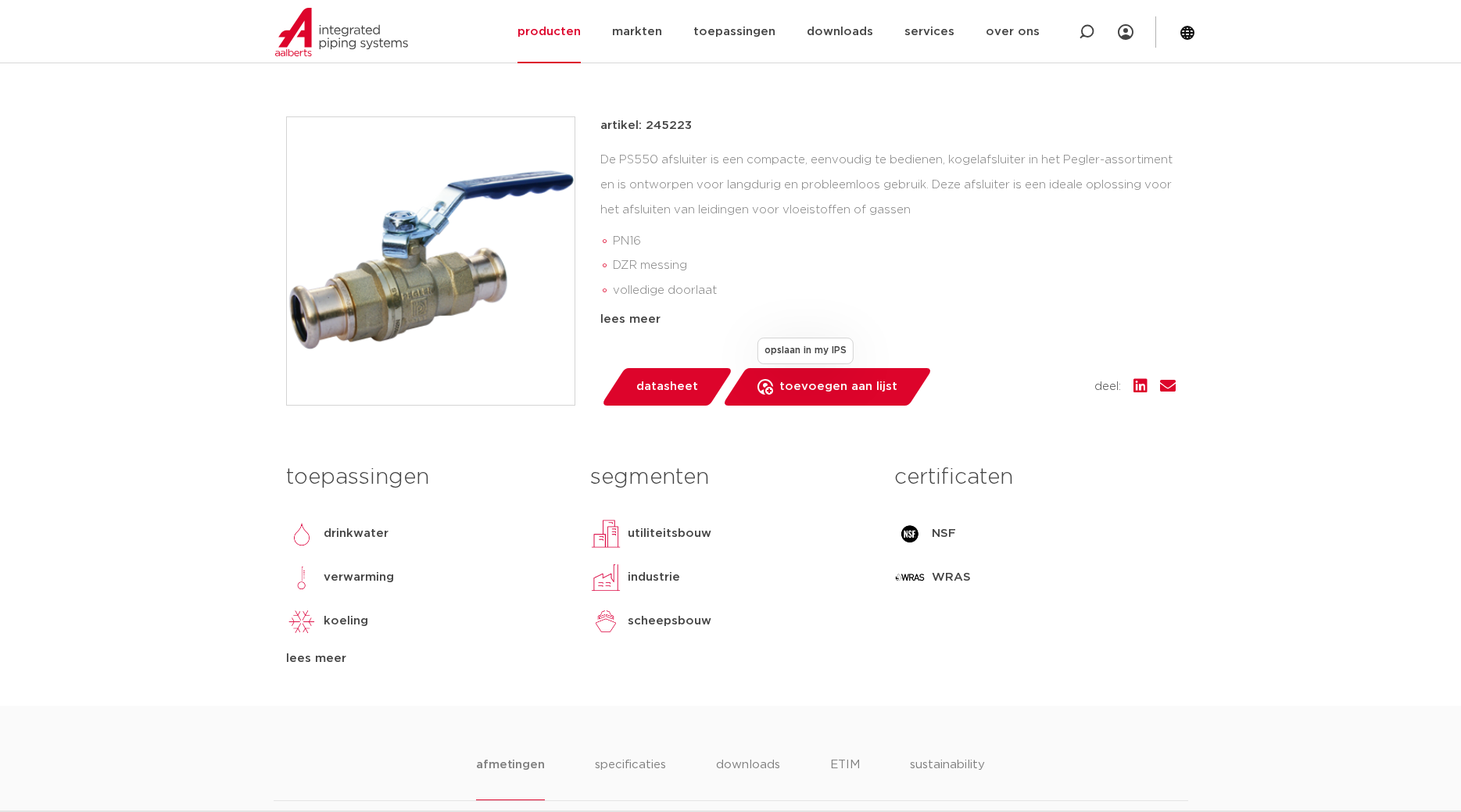
scroll to position [399, 0]
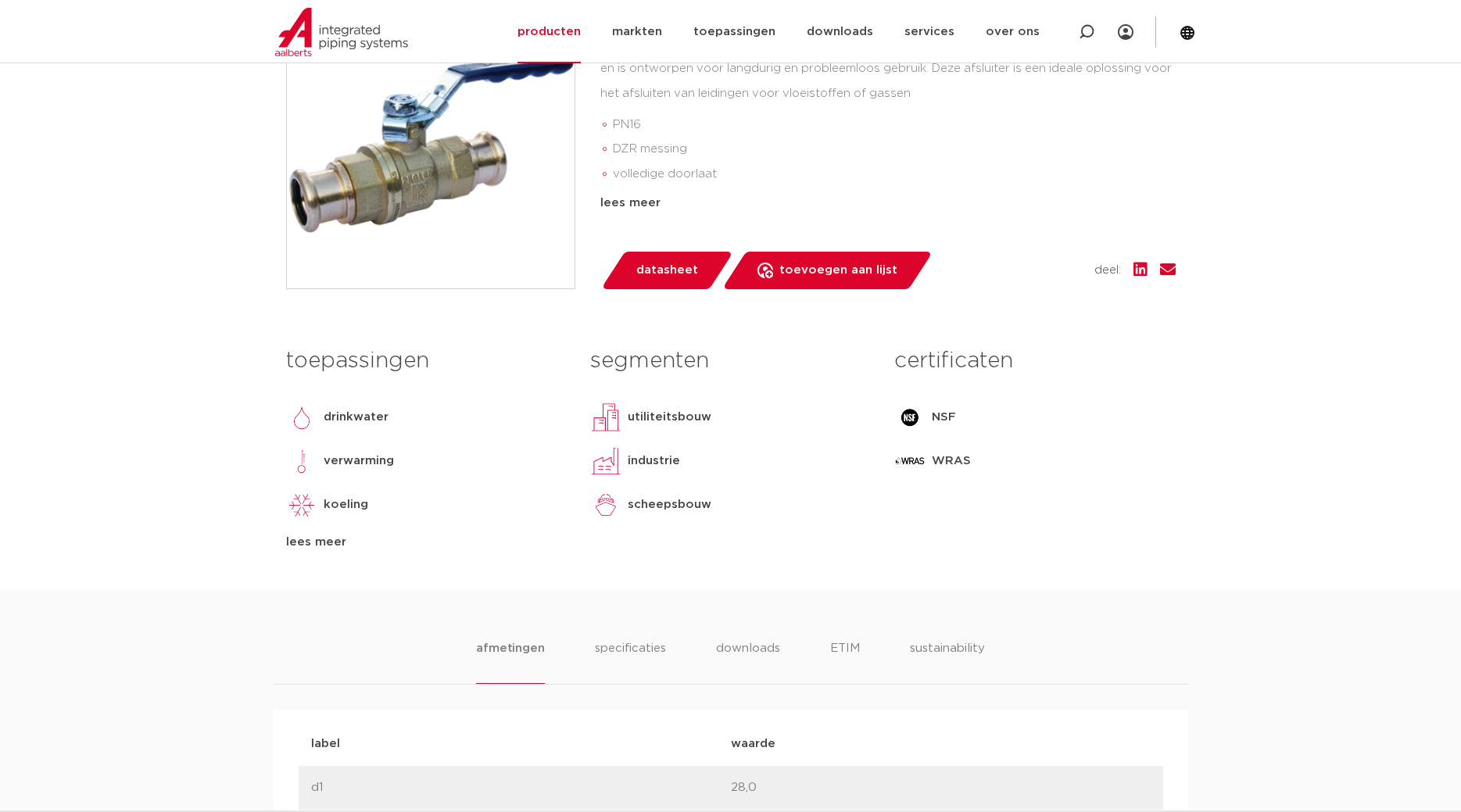
click at [654, 282] on span "datasheet" at bounding box center [667, 270] width 62 height 25
